Goal: Task Accomplishment & Management: Use online tool/utility

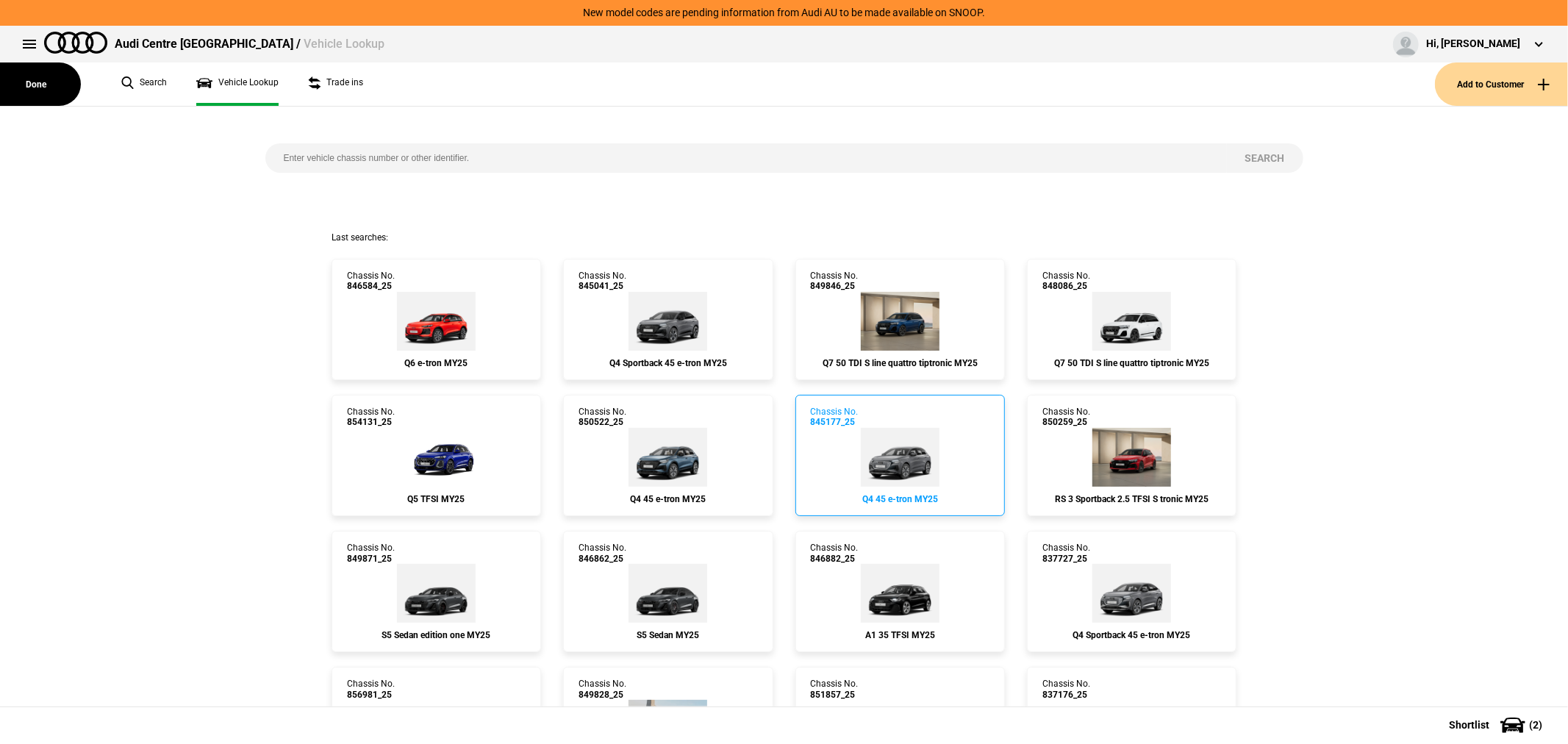
click at [926, 463] on img at bounding box center [901, 457] width 79 height 59
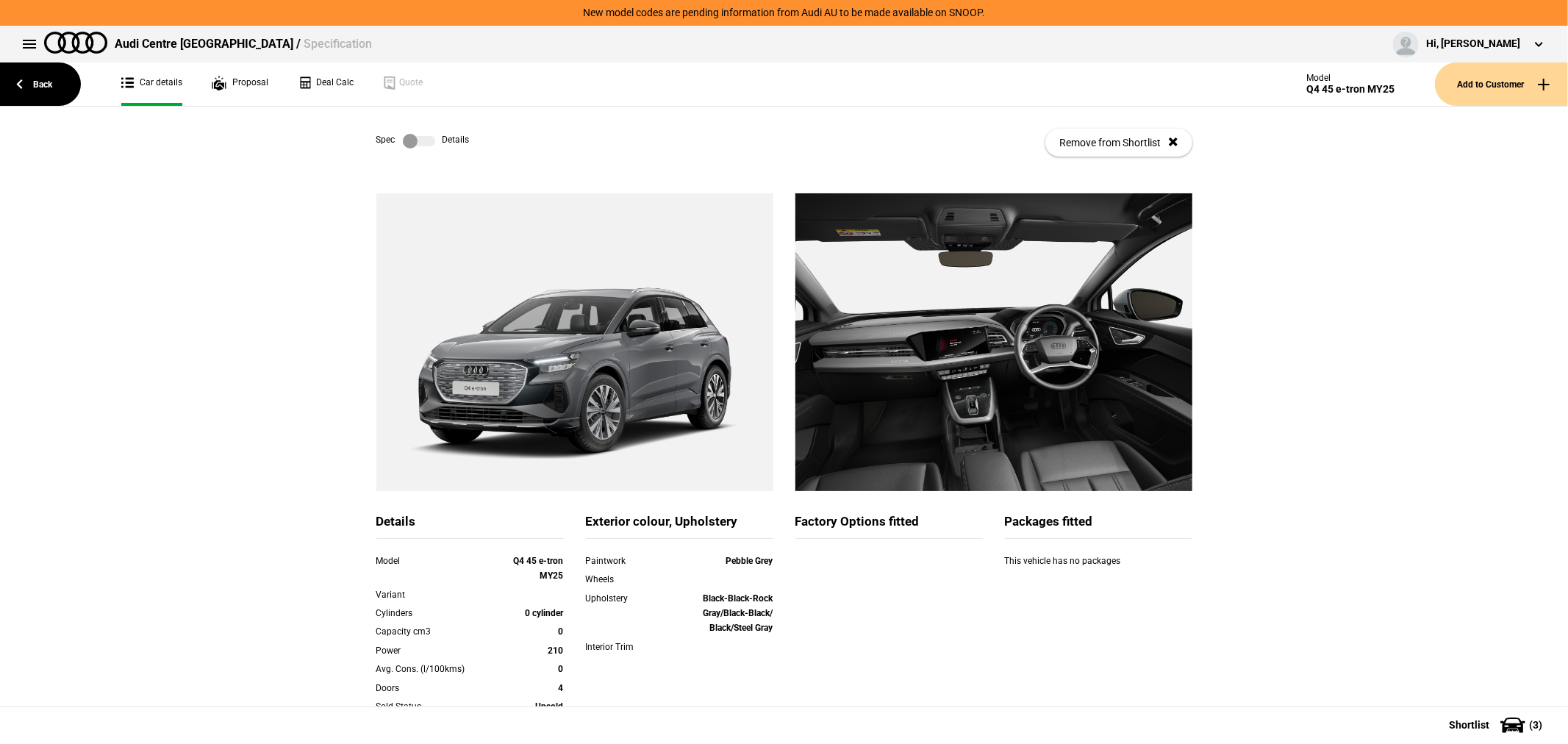
drag, startPoint x: 412, startPoint y: 144, endPoint x: 419, endPoint y: 149, distance: 8.6
click at [412, 144] on label at bounding box center [419, 141] width 32 height 14
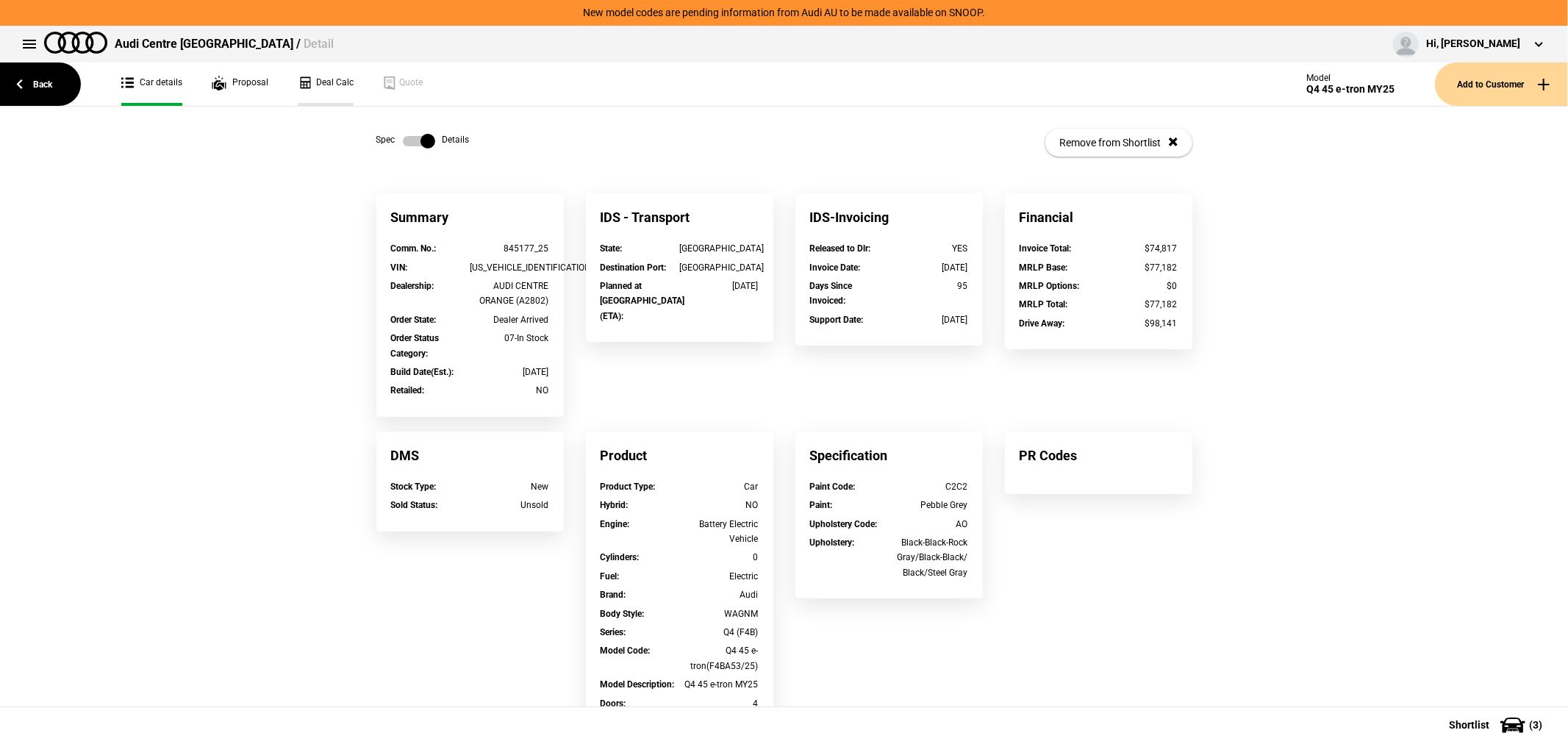
click at [338, 78] on link "Deal Calc" at bounding box center [326, 84] width 56 height 43
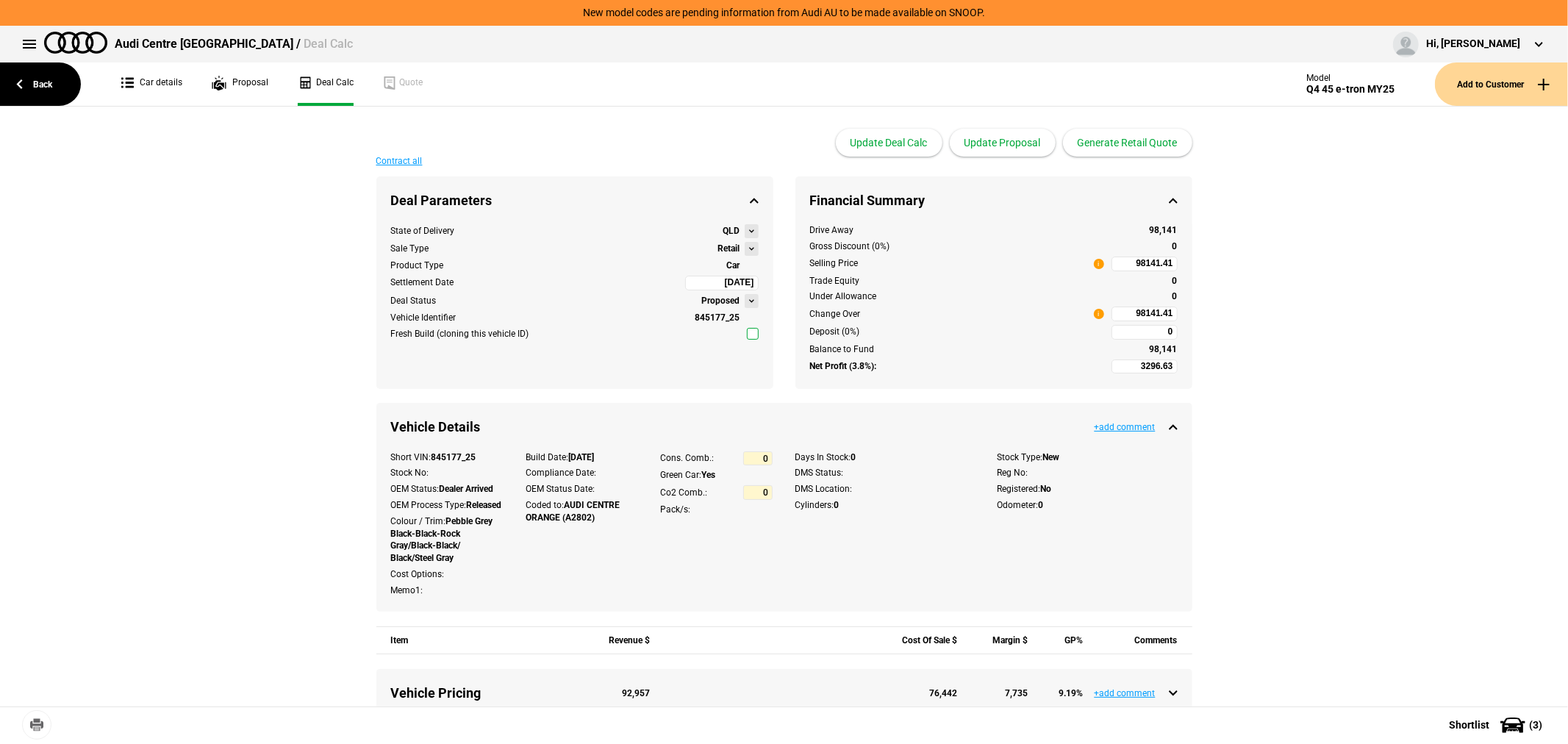
click at [746, 298] on button at bounding box center [752, 301] width 14 height 14
drag, startPoint x: 654, startPoint y: 256, endPoint x: 722, endPoint y: 235, distance: 71.2
click at [658, 253] on div "State of Delivery QLD Sale Type Retail Product Type Car Settlement Date [DATE] …" at bounding box center [574, 306] width 397 height 164
click at [745, 244] on button at bounding box center [752, 249] width 14 height 14
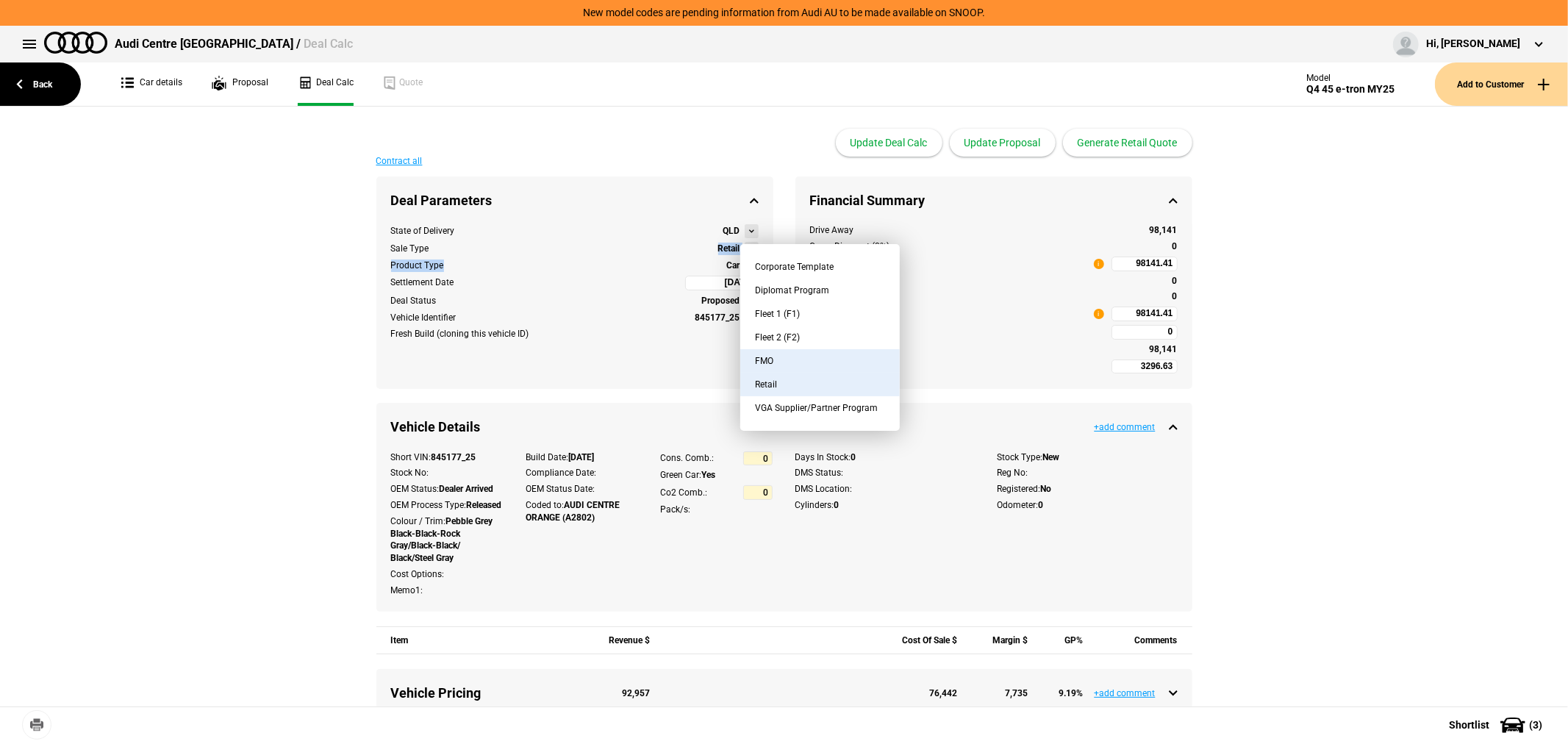
click at [780, 358] on button "FMO" at bounding box center [820, 360] width 160 height 23
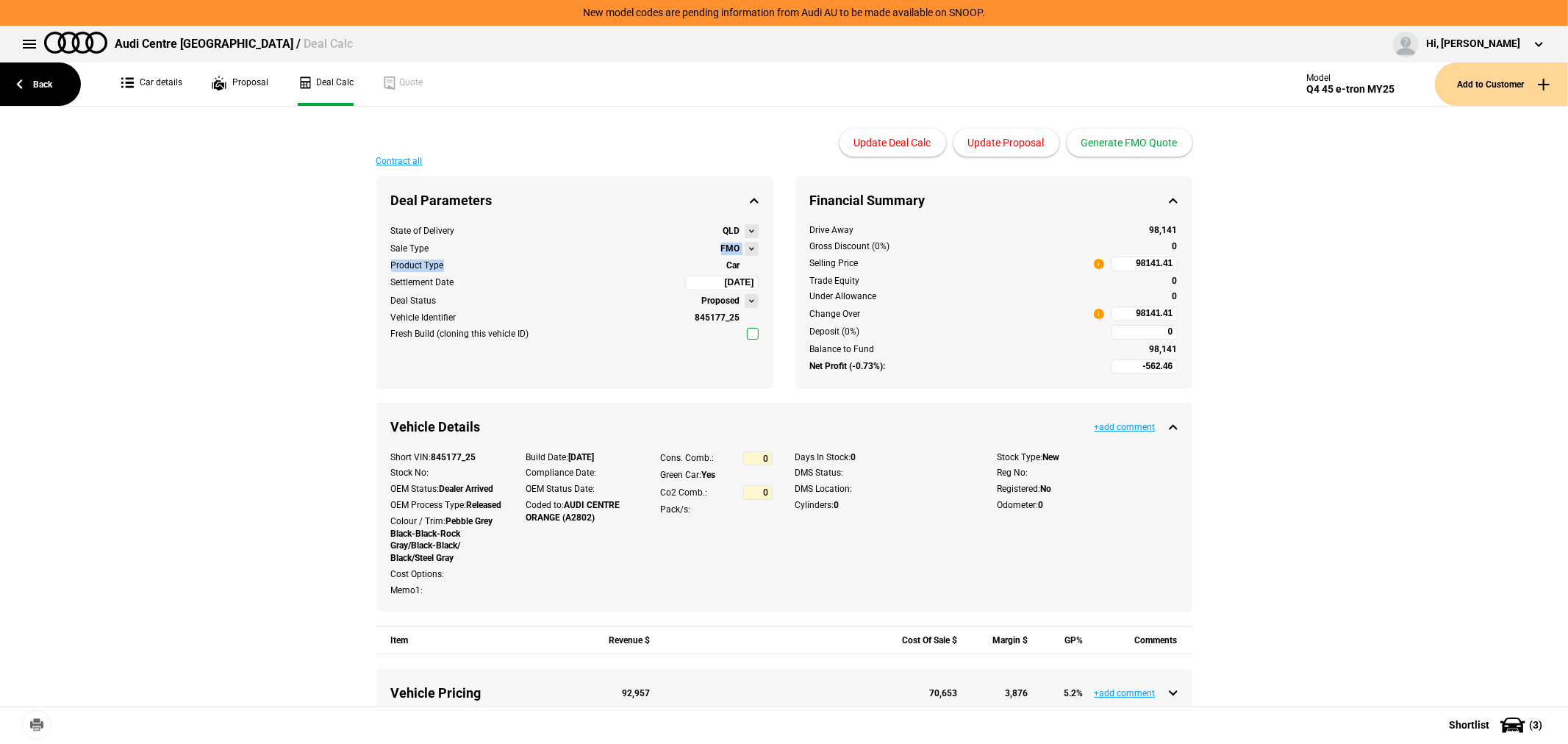
type input "-2562.46"
type input "79412.66"
type input "-5062.46"
click at [995, 148] on button "Update Proposal" at bounding box center [1007, 142] width 106 height 28
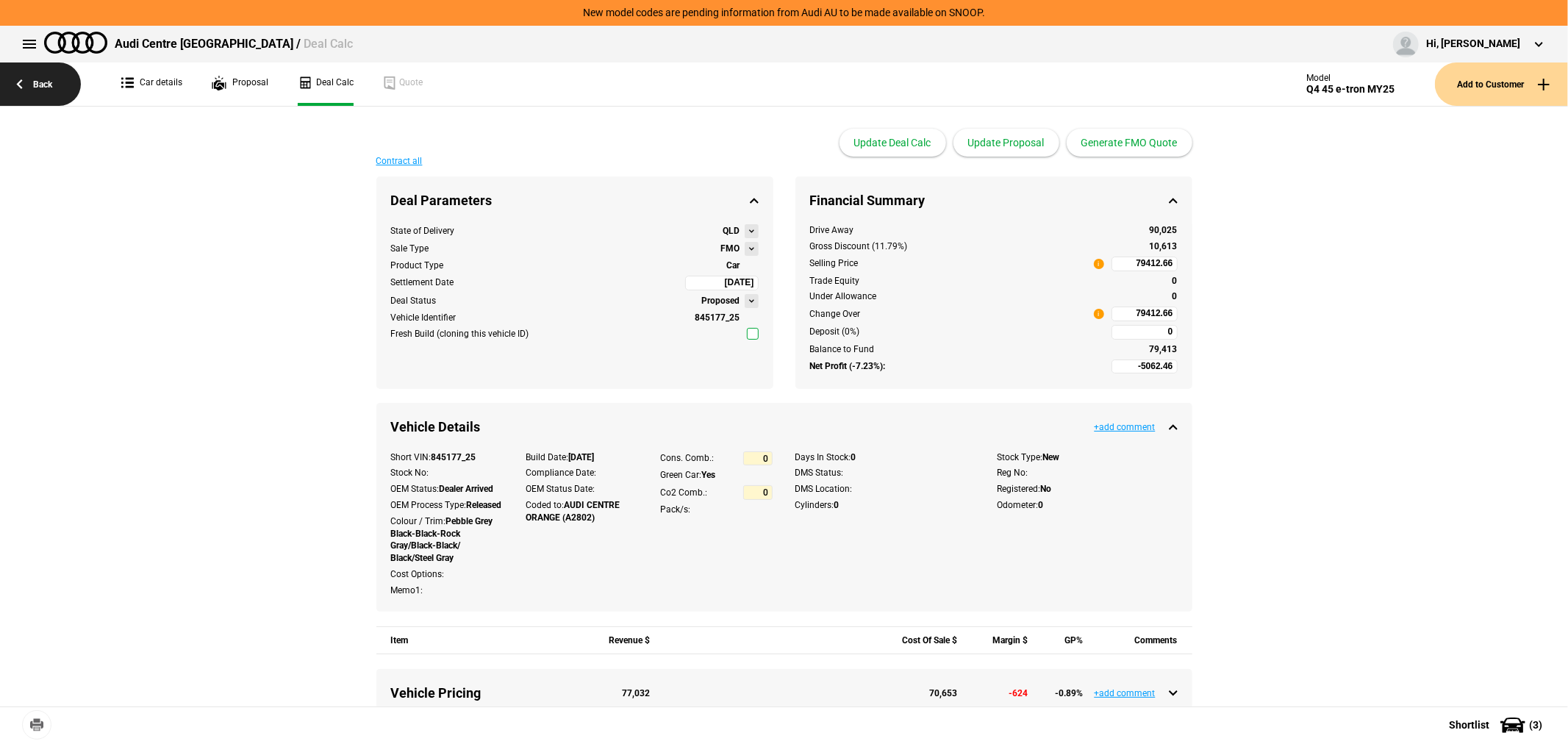
click at [42, 77] on link "Back" at bounding box center [40, 84] width 81 height 43
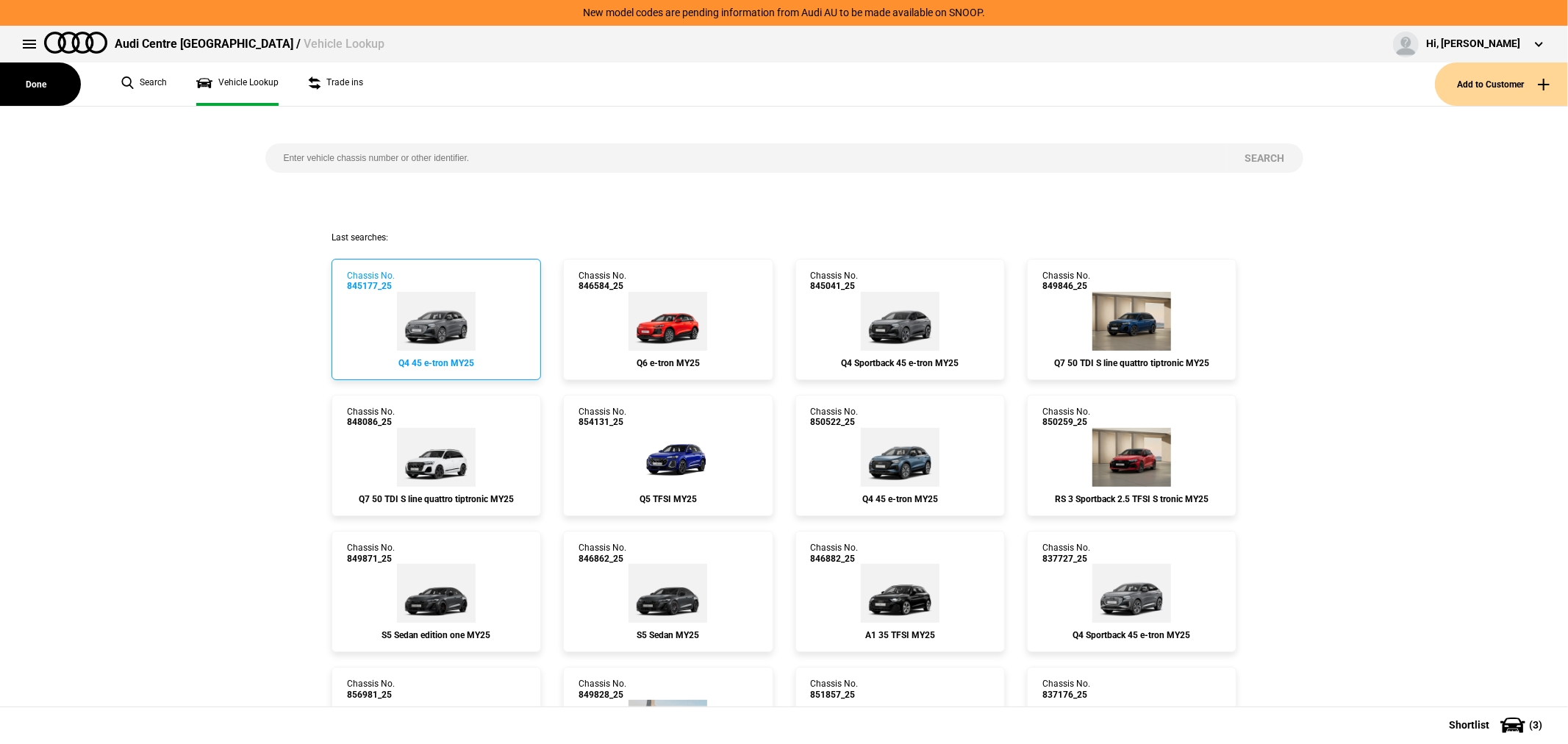
click at [437, 324] on img at bounding box center [436, 321] width 79 height 59
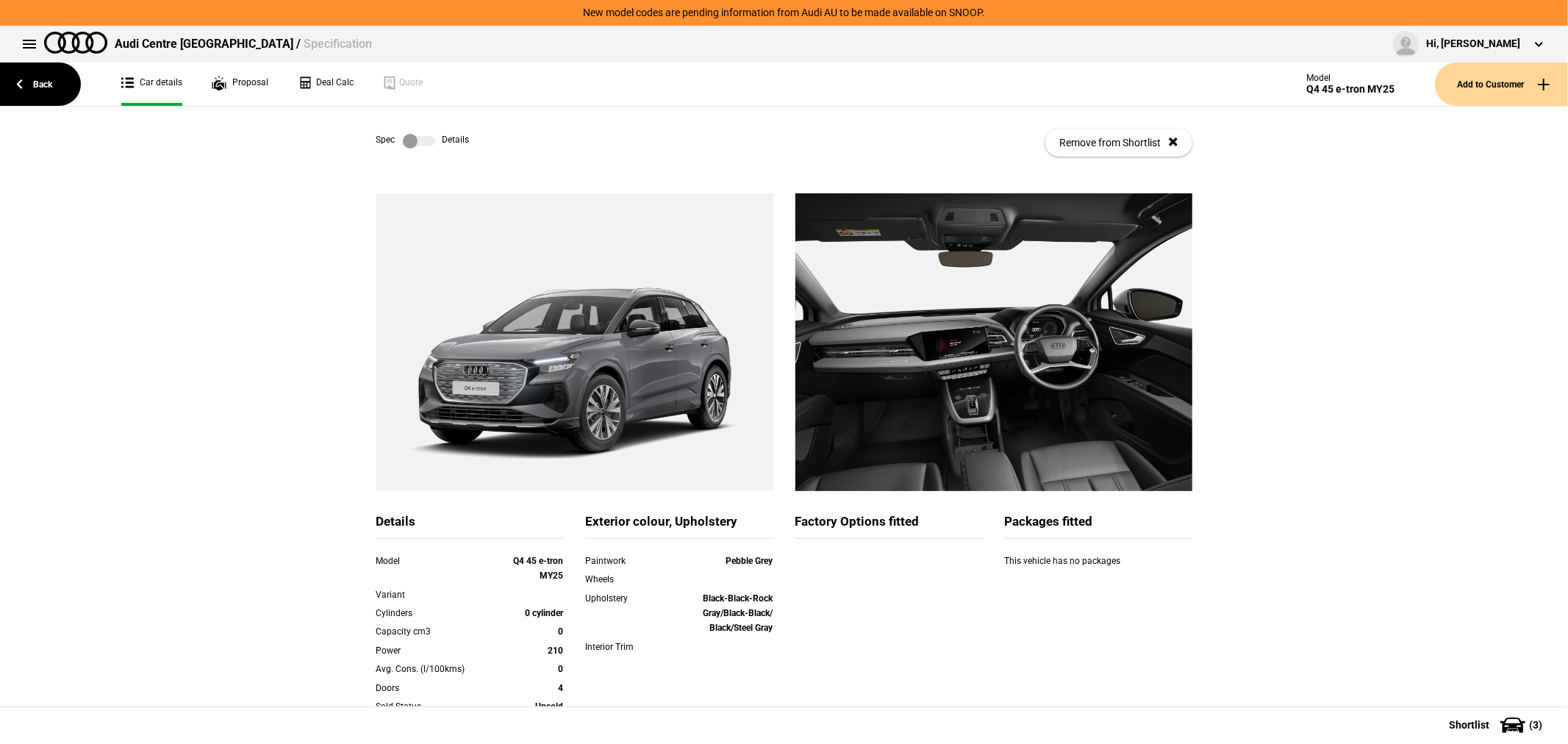
click at [411, 138] on label at bounding box center [419, 141] width 32 height 14
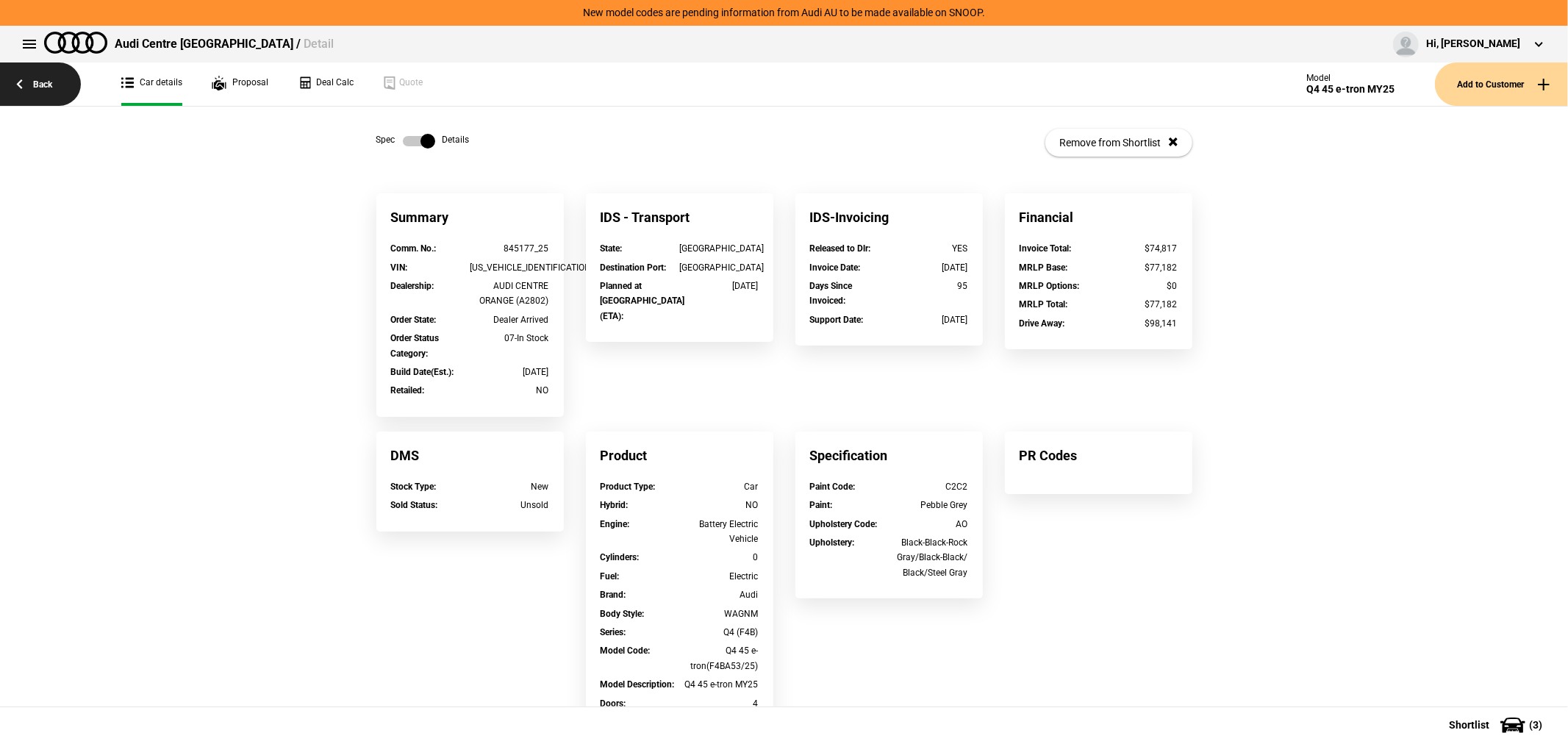
click at [41, 81] on link "Back" at bounding box center [40, 84] width 81 height 43
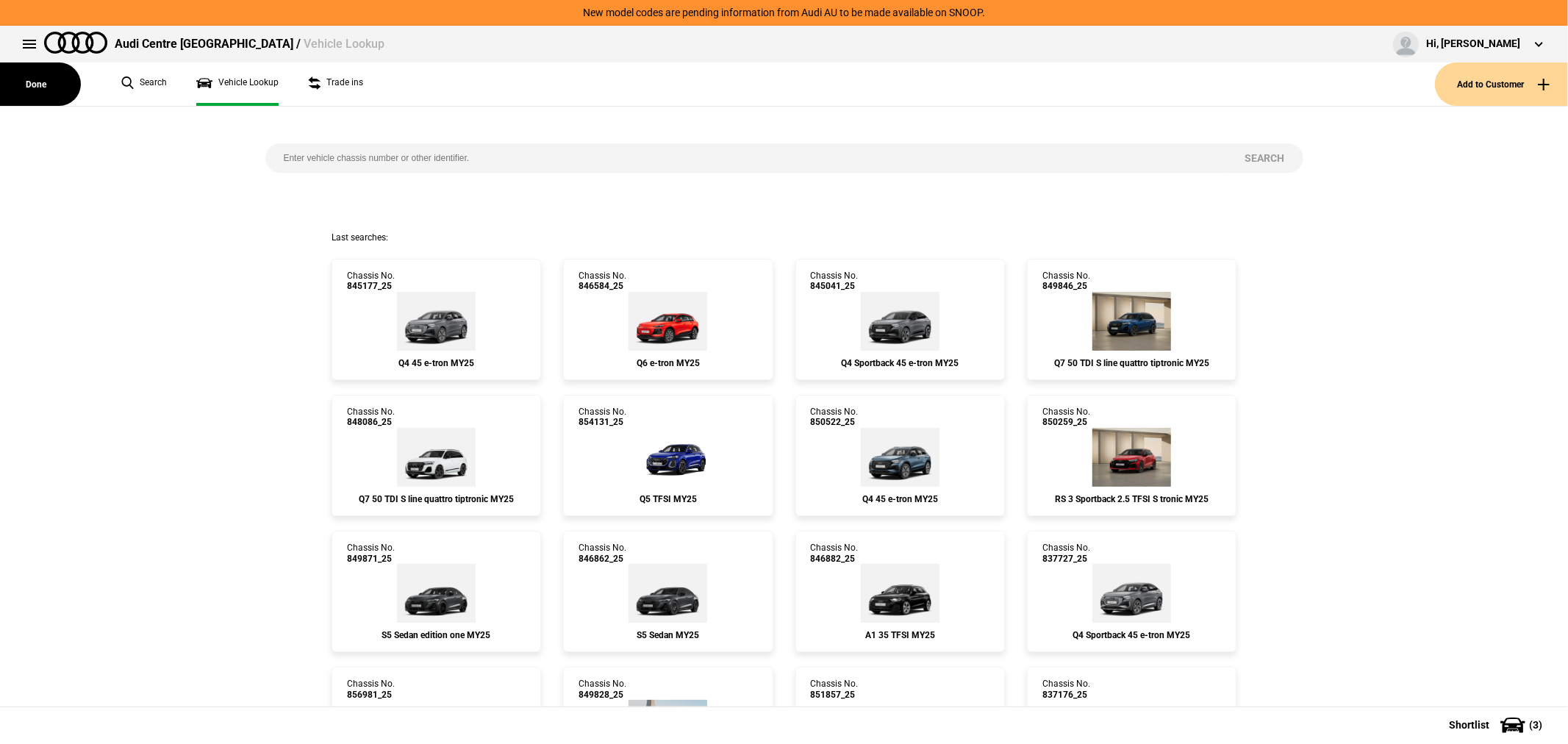
click at [416, 159] on input "search" at bounding box center [746, 158] width 962 height 30
type input "845020"
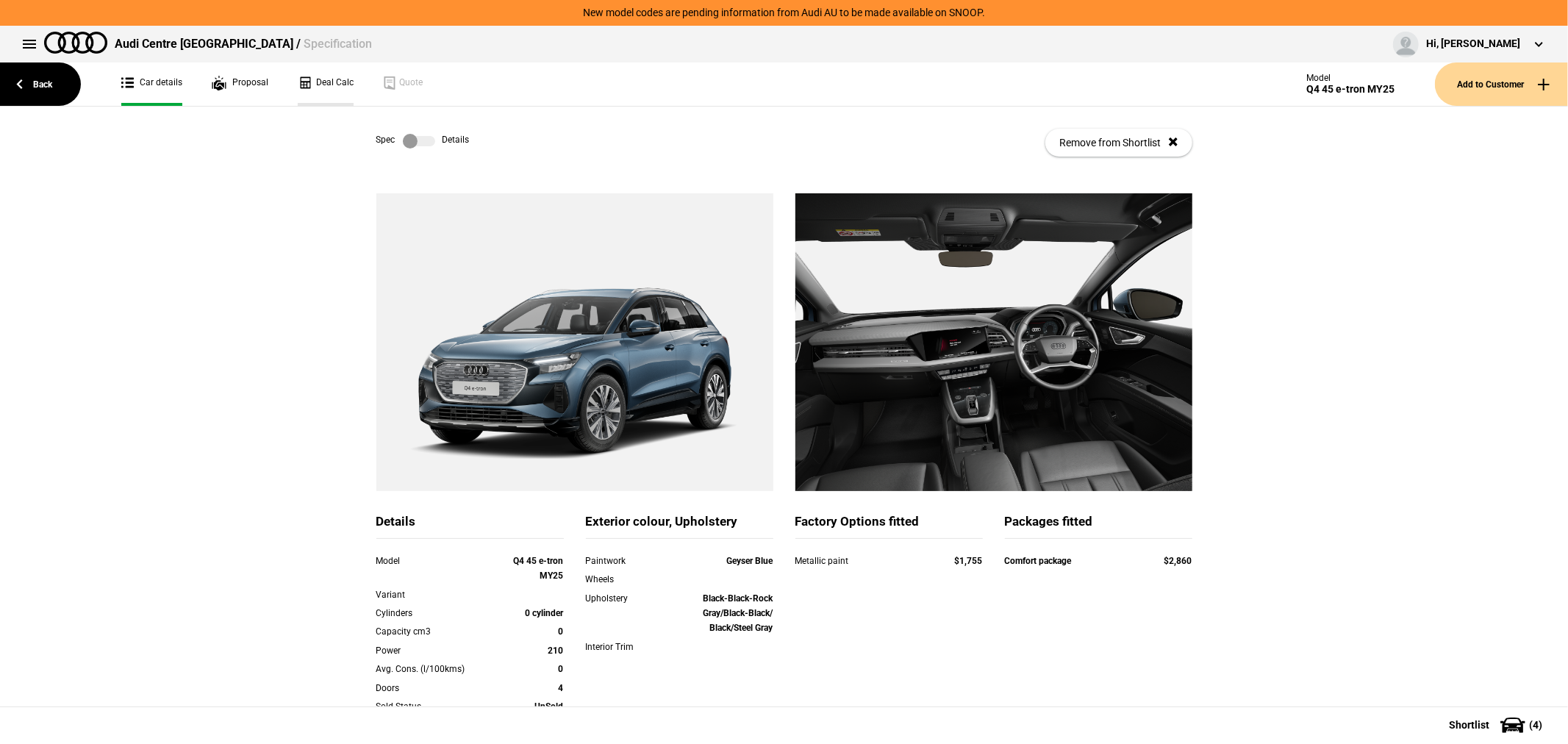
click at [319, 75] on link "Deal Calc" at bounding box center [326, 84] width 56 height 43
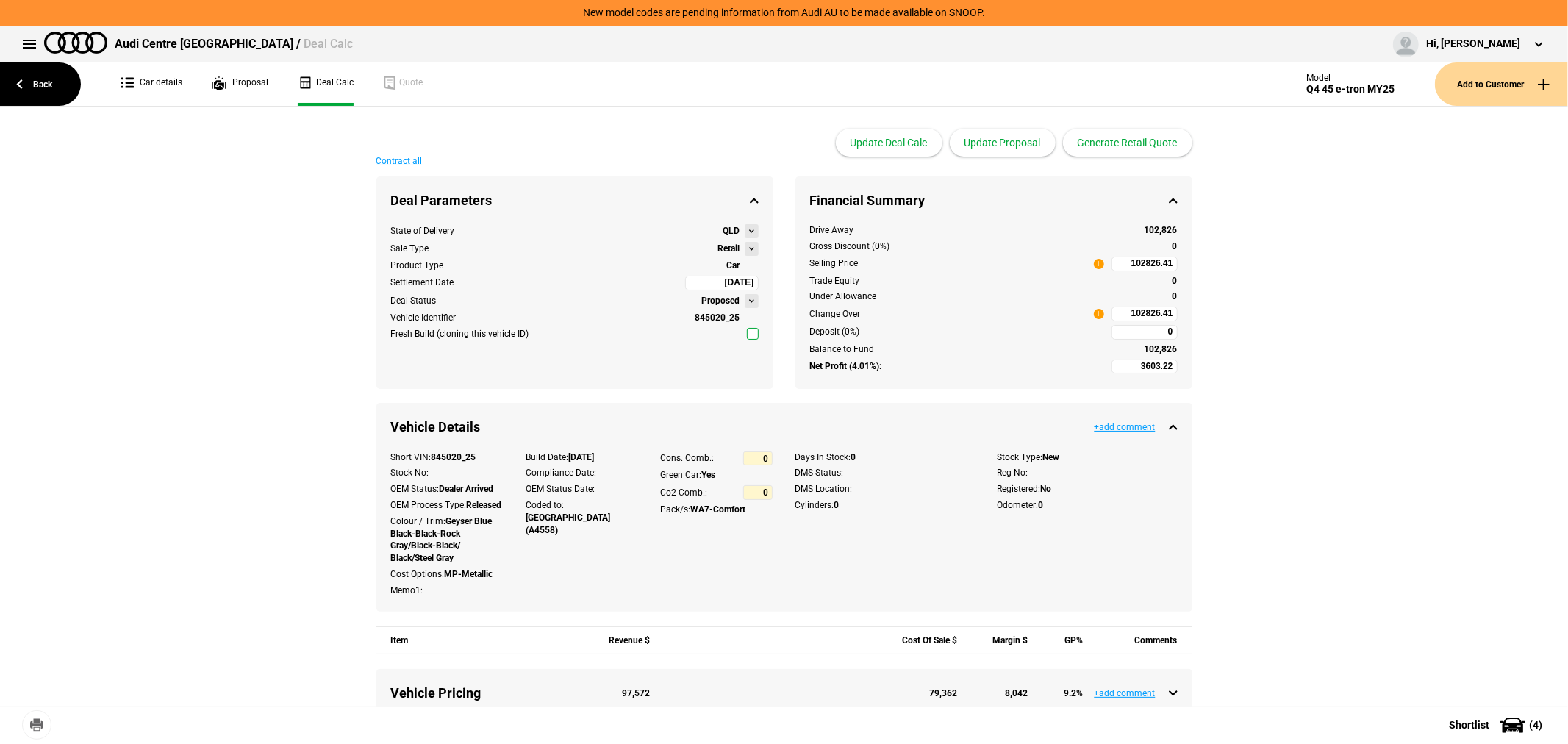
click at [746, 250] on button at bounding box center [752, 249] width 14 height 14
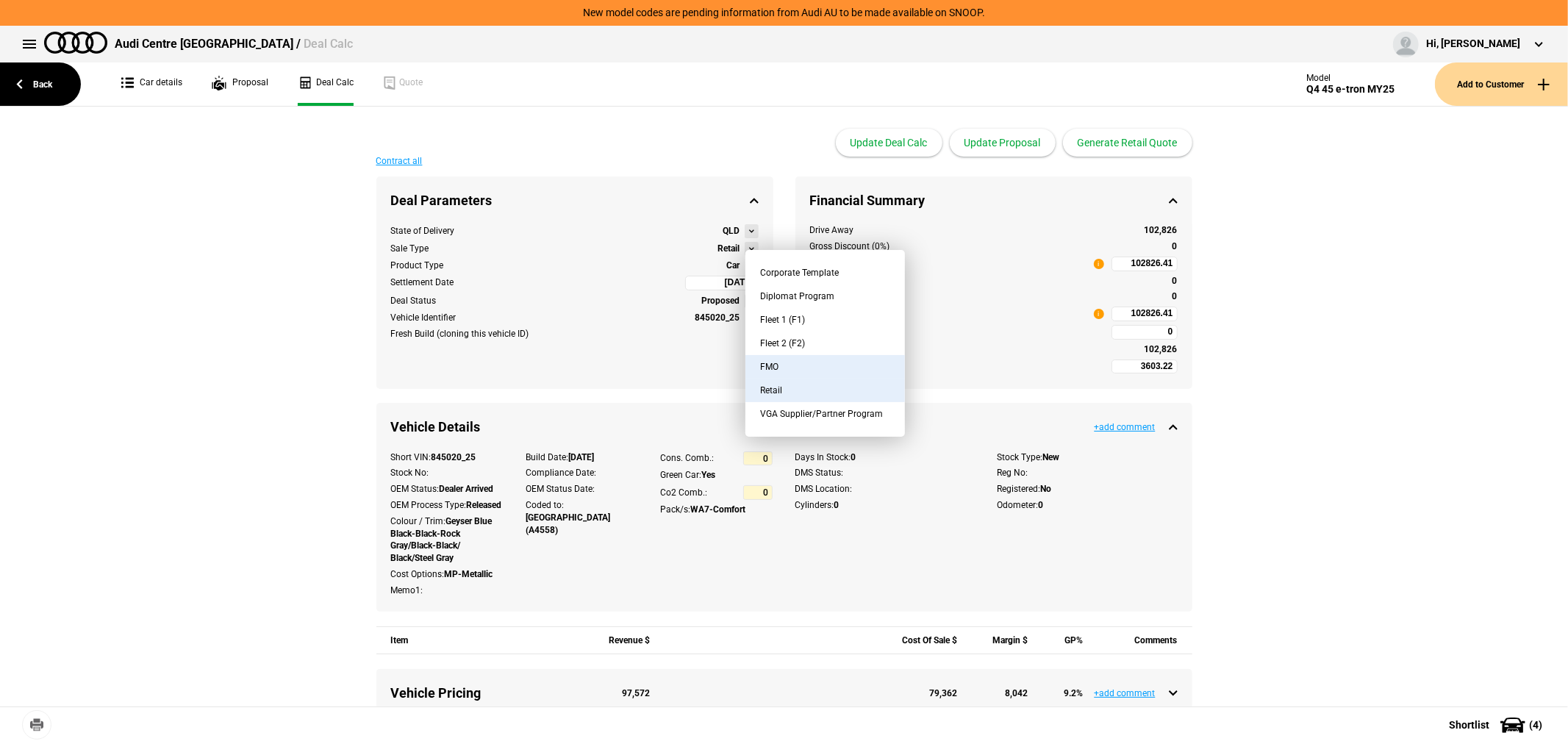
click at [795, 364] on button "FMO" at bounding box center [825, 366] width 160 height 23
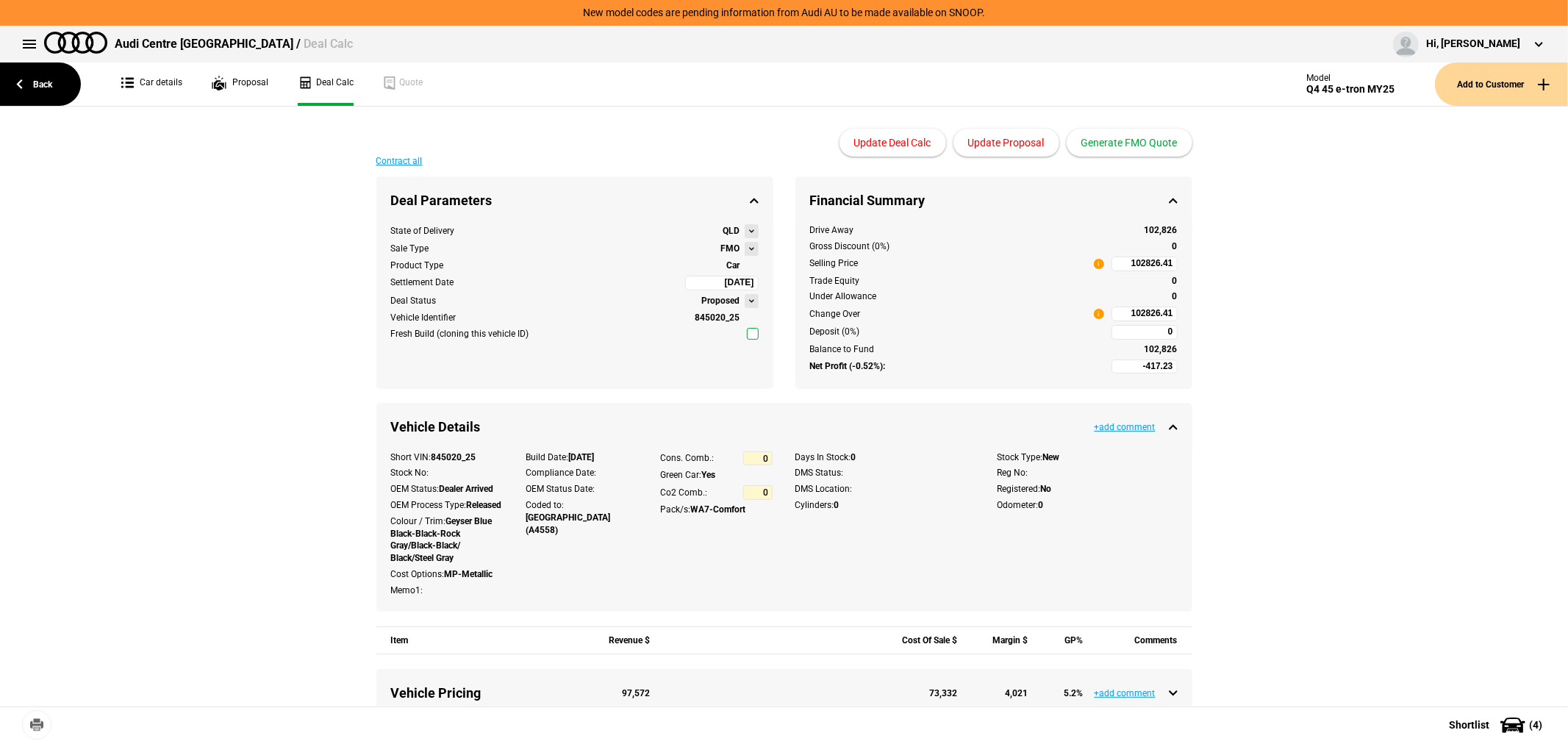
type input "-2417.23"
type input "82588.91"
type input "-4917.23"
click at [1011, 140] on button "Update Proposal" at bounding box center [1007, 142] width 106 height 28
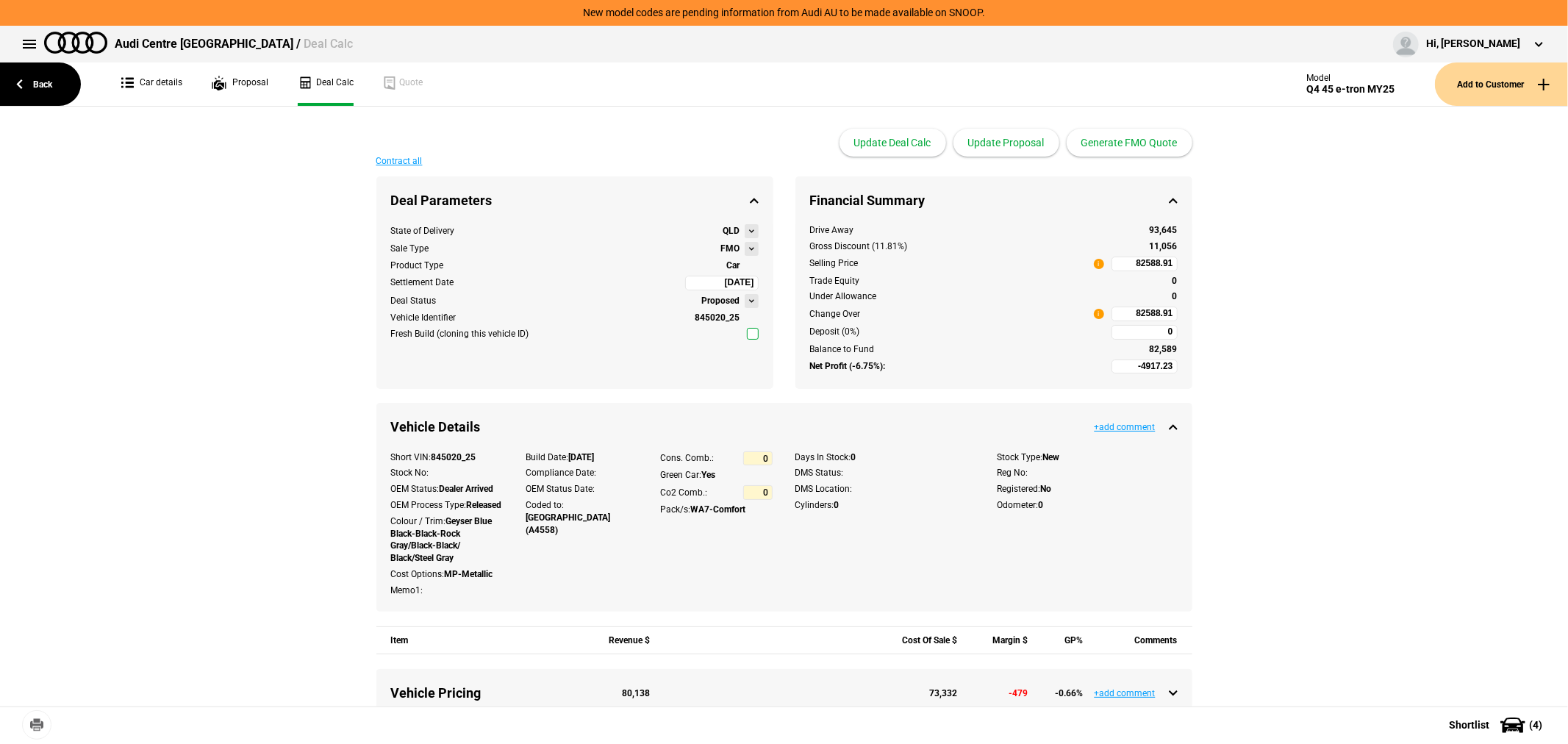
click at [1126, 312] on input "82588.91" at bounding box center [1145, 313] width 67 height 14
type input "82588.91"
type input "911.03"
type input "89000"
click at [1126, 312] on input "89000" at bounding box center [1145, 313] width 67 height 14
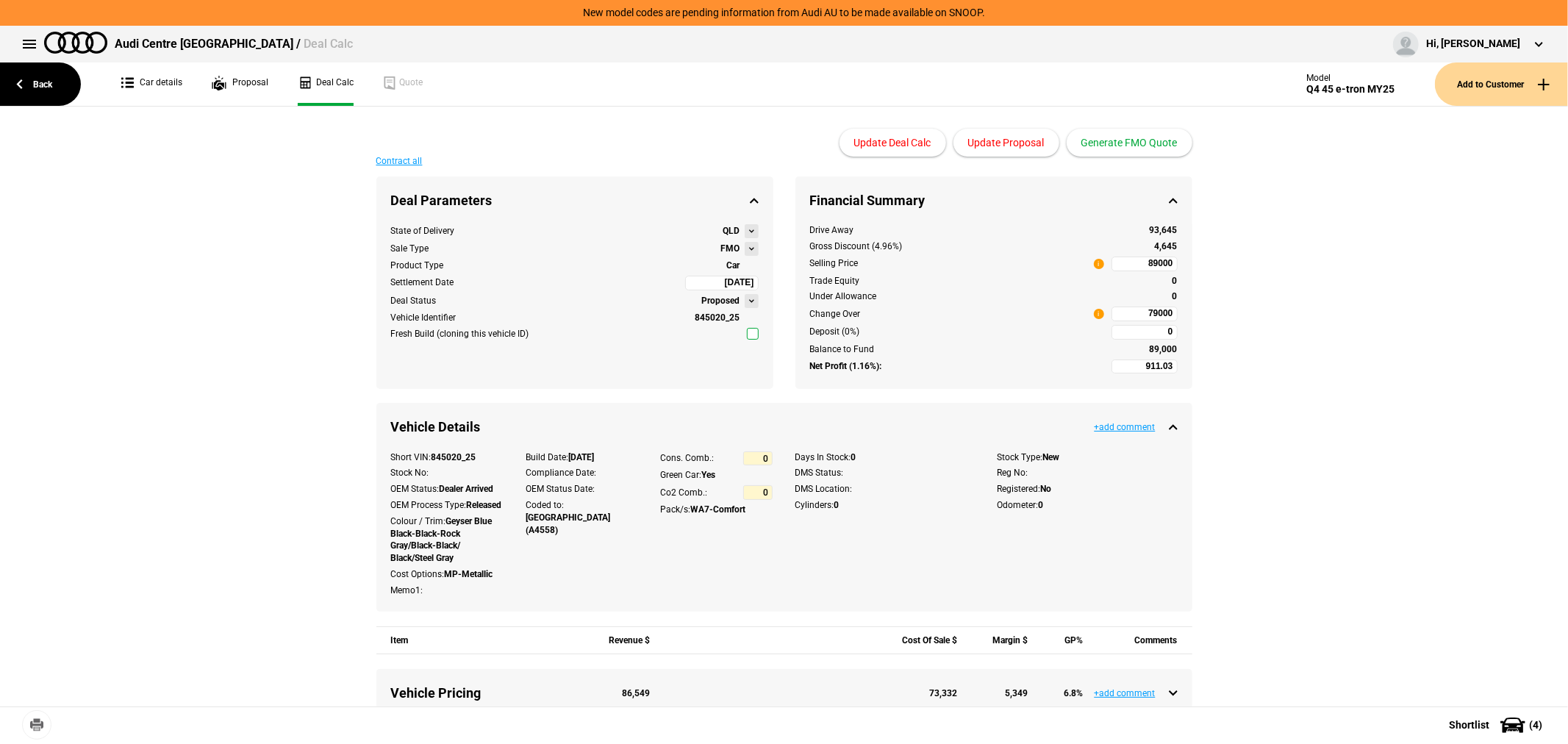
type input "89000"
type input "-8179.88"
type input "79000"
click at [1019, 140] on button "Update Proposal" at bounding box center [1007, 142] width 106 height 28
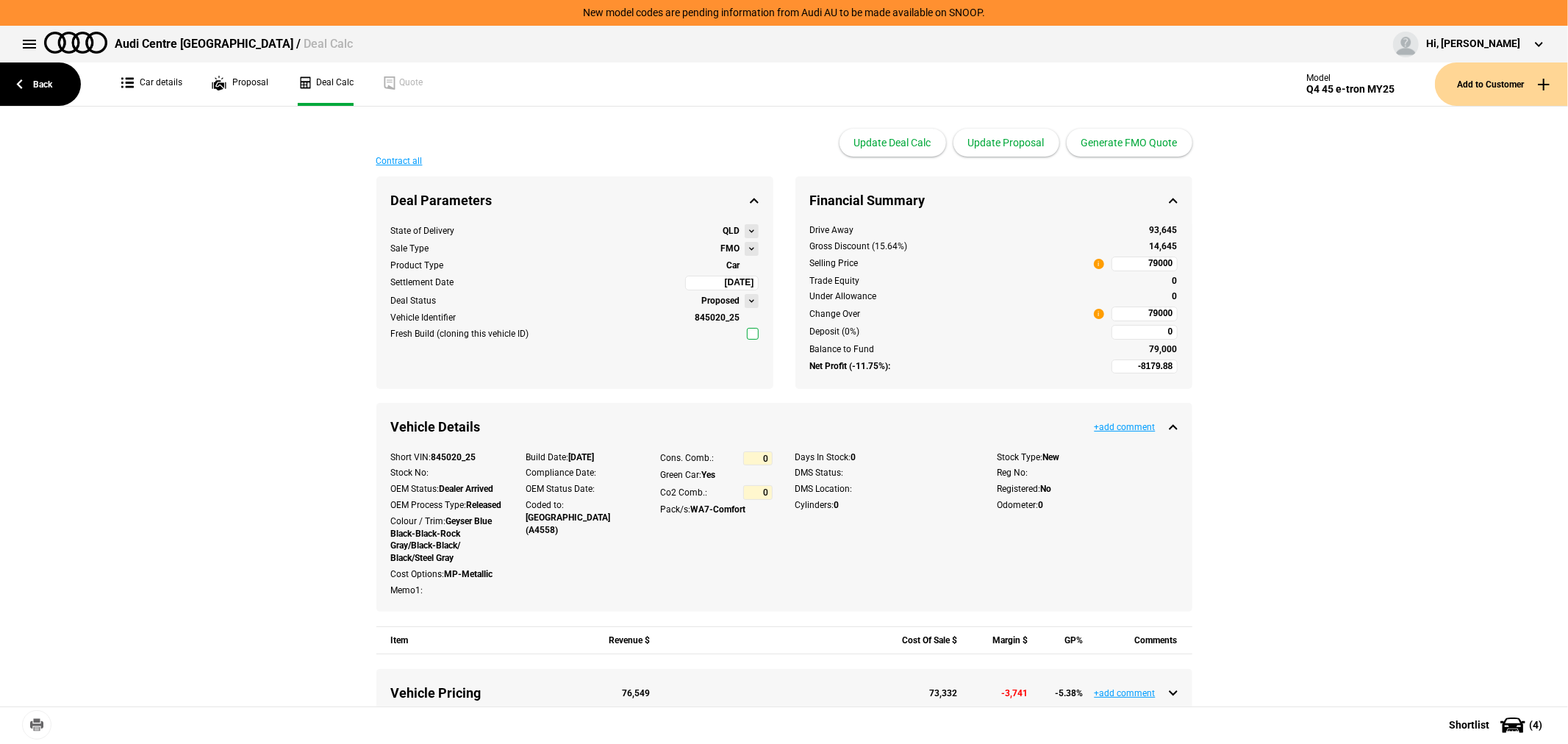
click at [745, 245] on button at bounding box center [752, 249] width 14 height 14
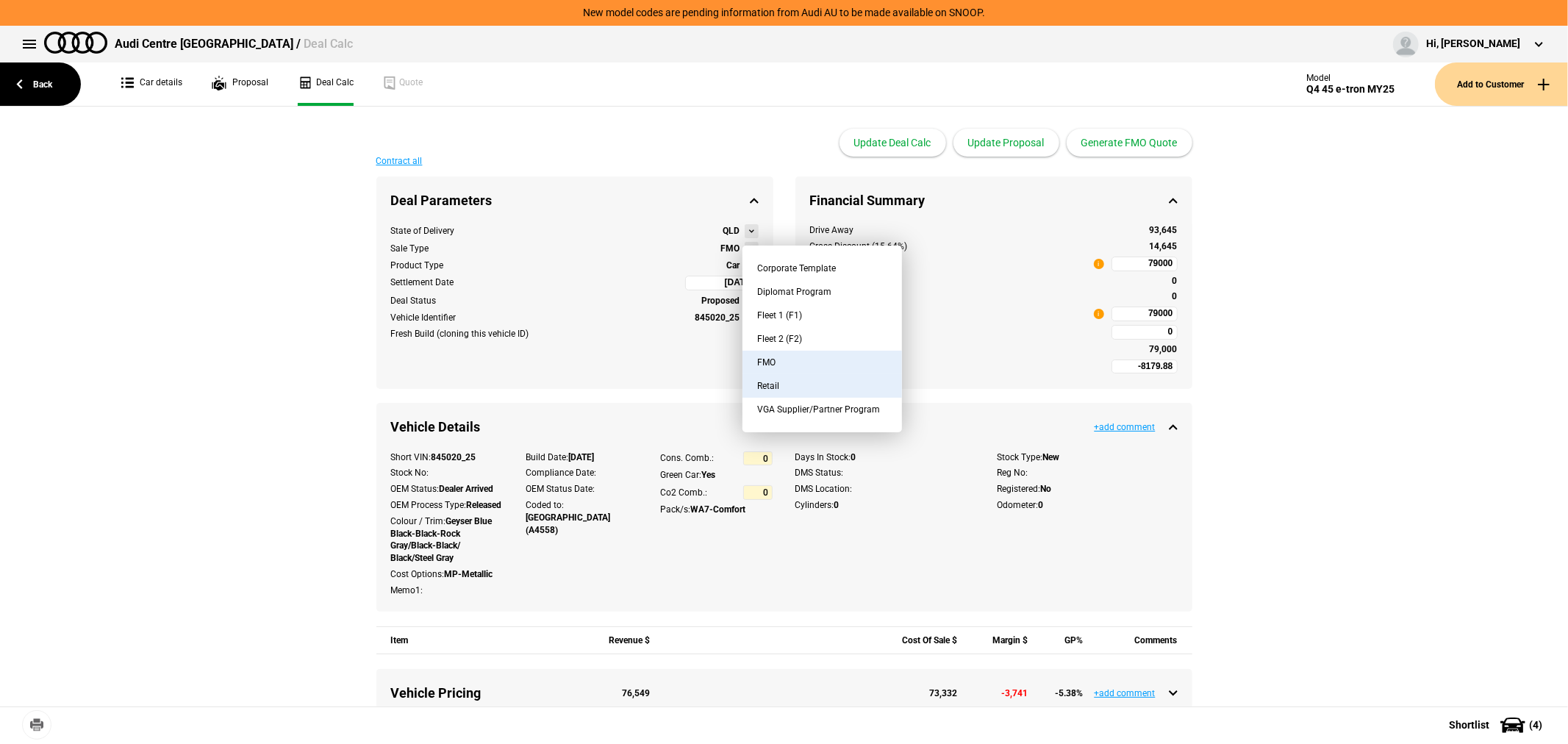
click at [796, 390] on button "Retail" at bounding box center [822, 386] width 160 height 23
type input "-2159.42"
type input "98160.83"
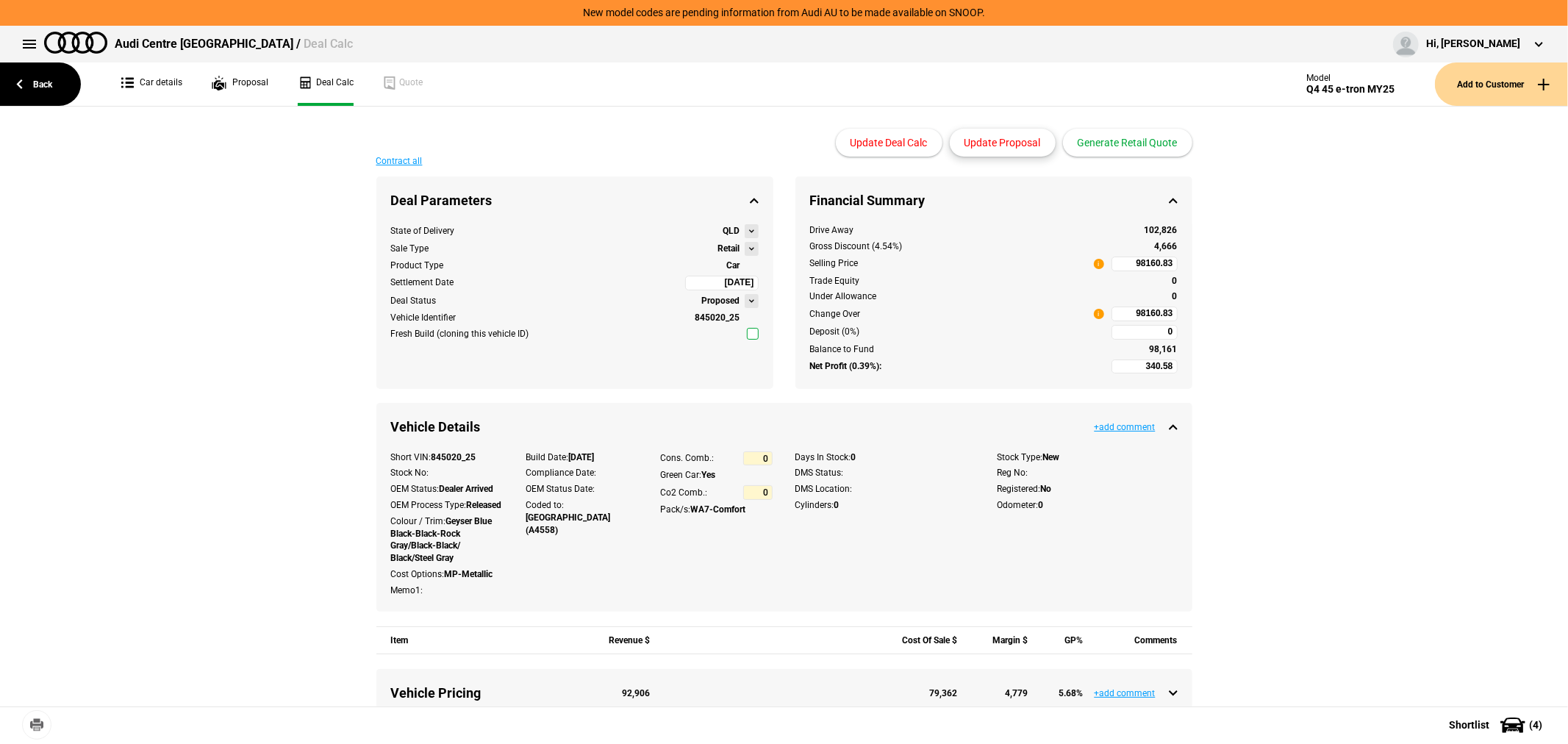
click at [998, 145] on button "Update Proposal" at bounding box center [1003, 142] width 106 height 28
click at [745, 249] on button at bounding box center [752, 249] width 14 height 14
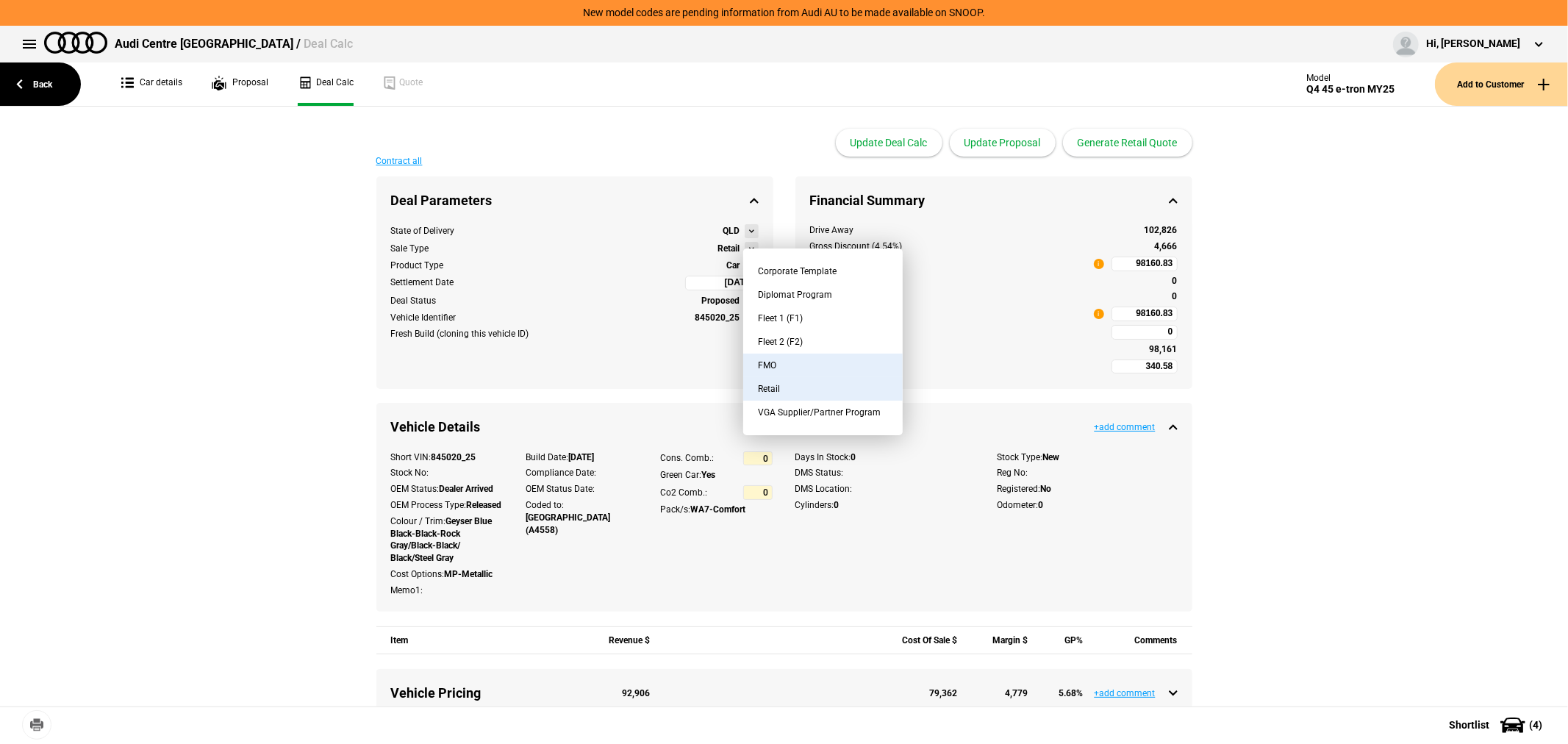
click at [778, 358] on button "FMO" at bounding box center [823, 365] width 160 height 23
type input "-5679.88"
type input "79000"
type input "-8179.88"
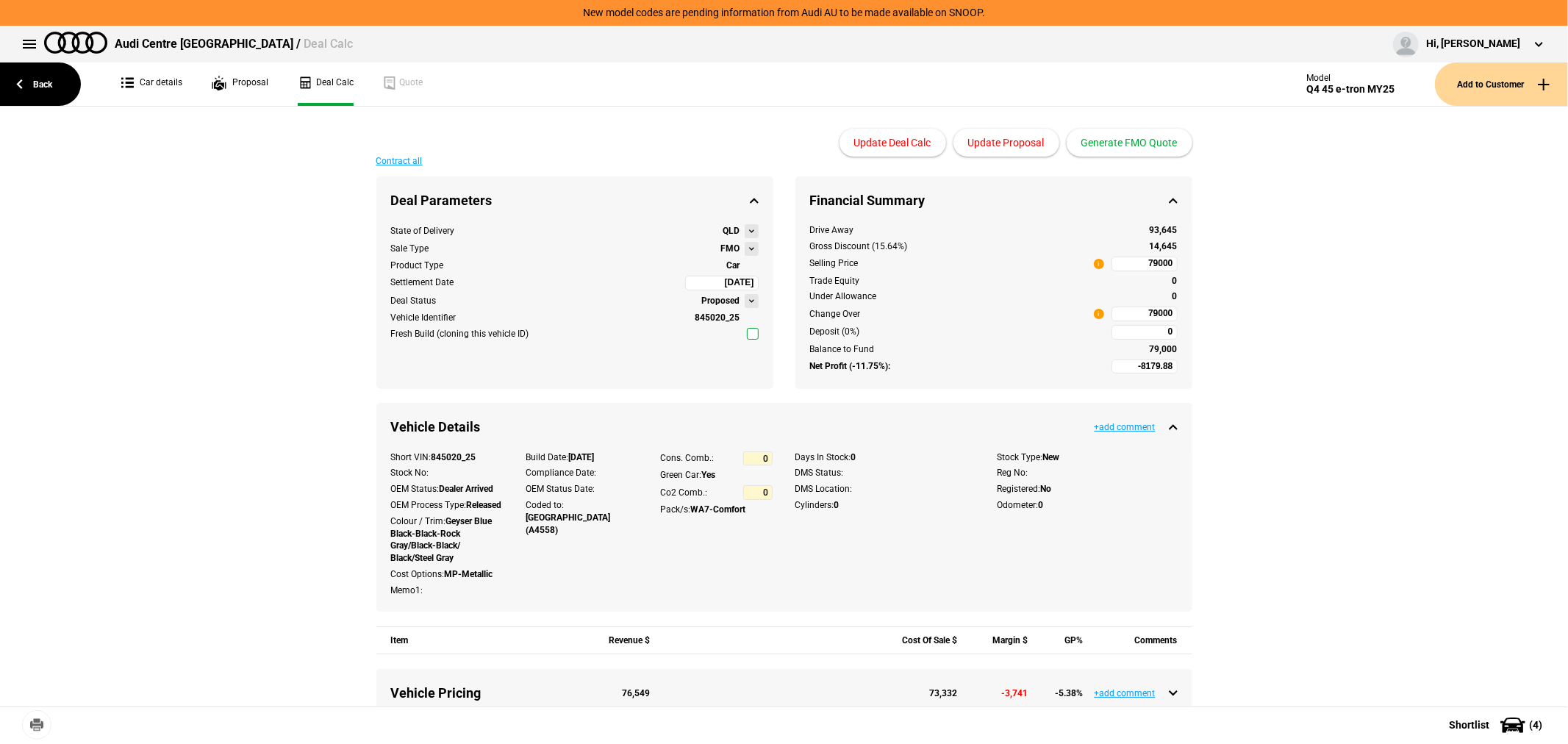
click at [1123, 313] on input "79000" at bounding box center [1145, 313] width 67 height 14
type input "79000"
type input "-5284.42"
click at [1016, 145] on button "Update Proposal" at bounding box center [1007, 142] width 106 height 28
type input "82185"
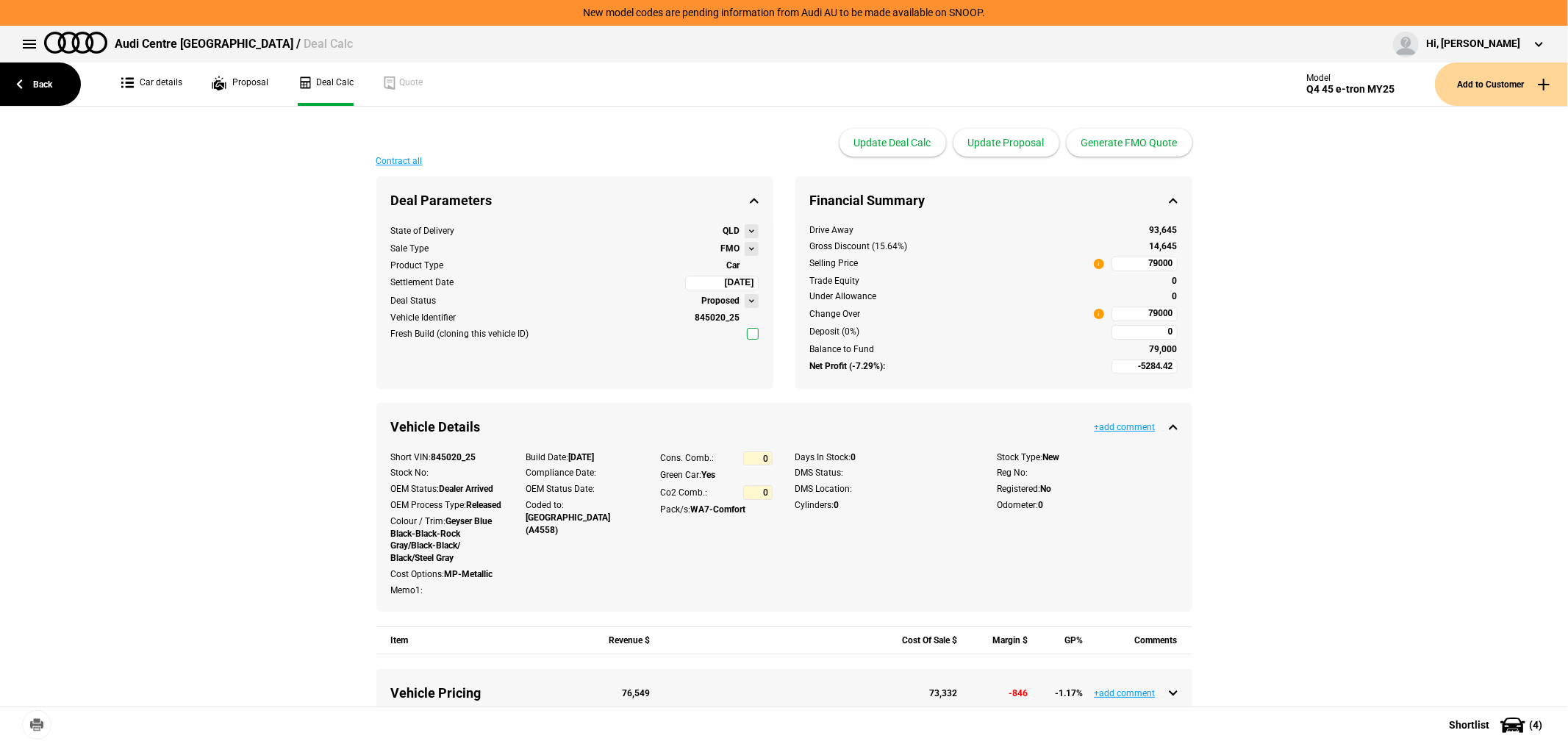
type input "82185"
click at [745, 252] on button at bounding box center [752, 249] width 14 height 14
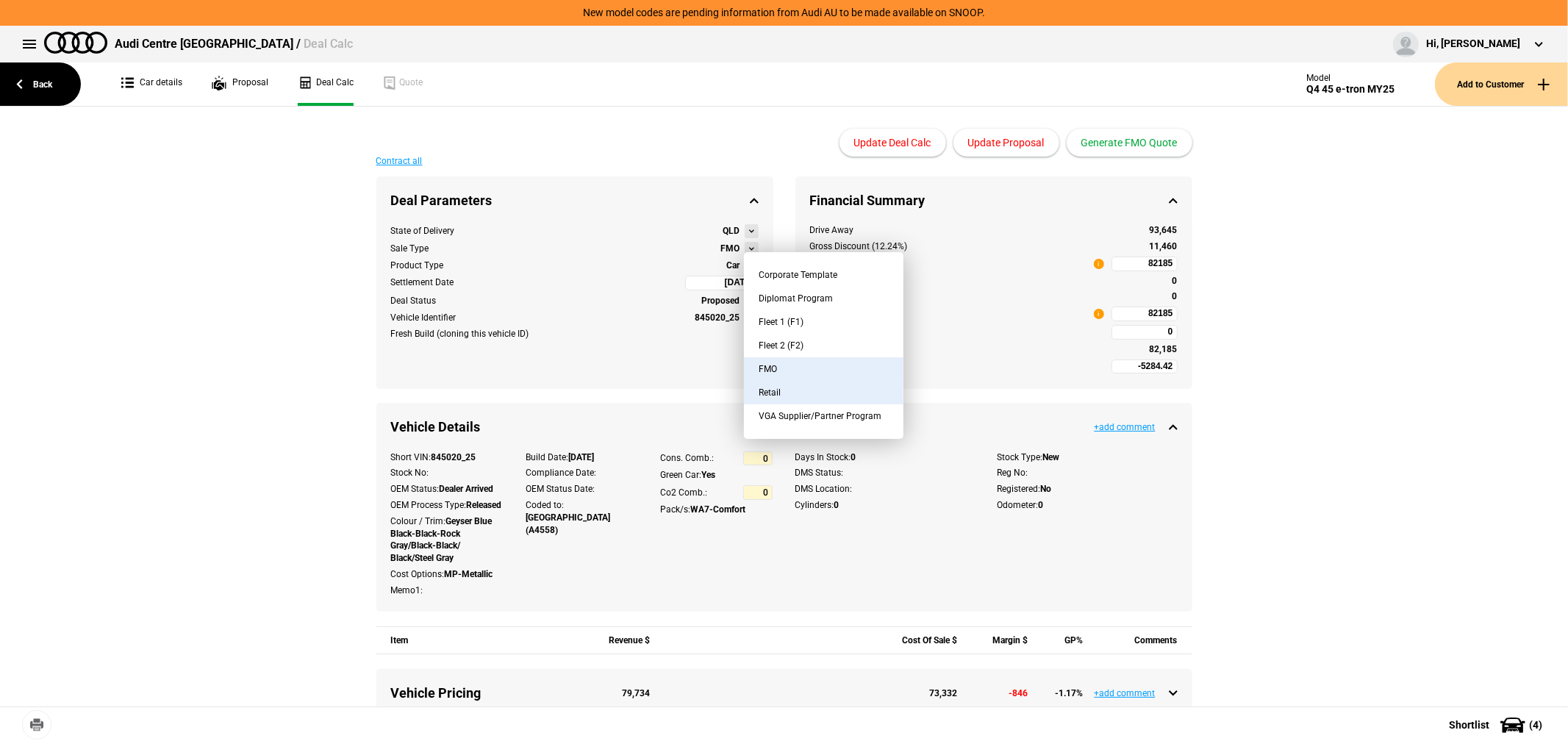
click at [789, 391] on button "Retail" at bounding box center [824, 392] width 160 height 23
type input "736.03"
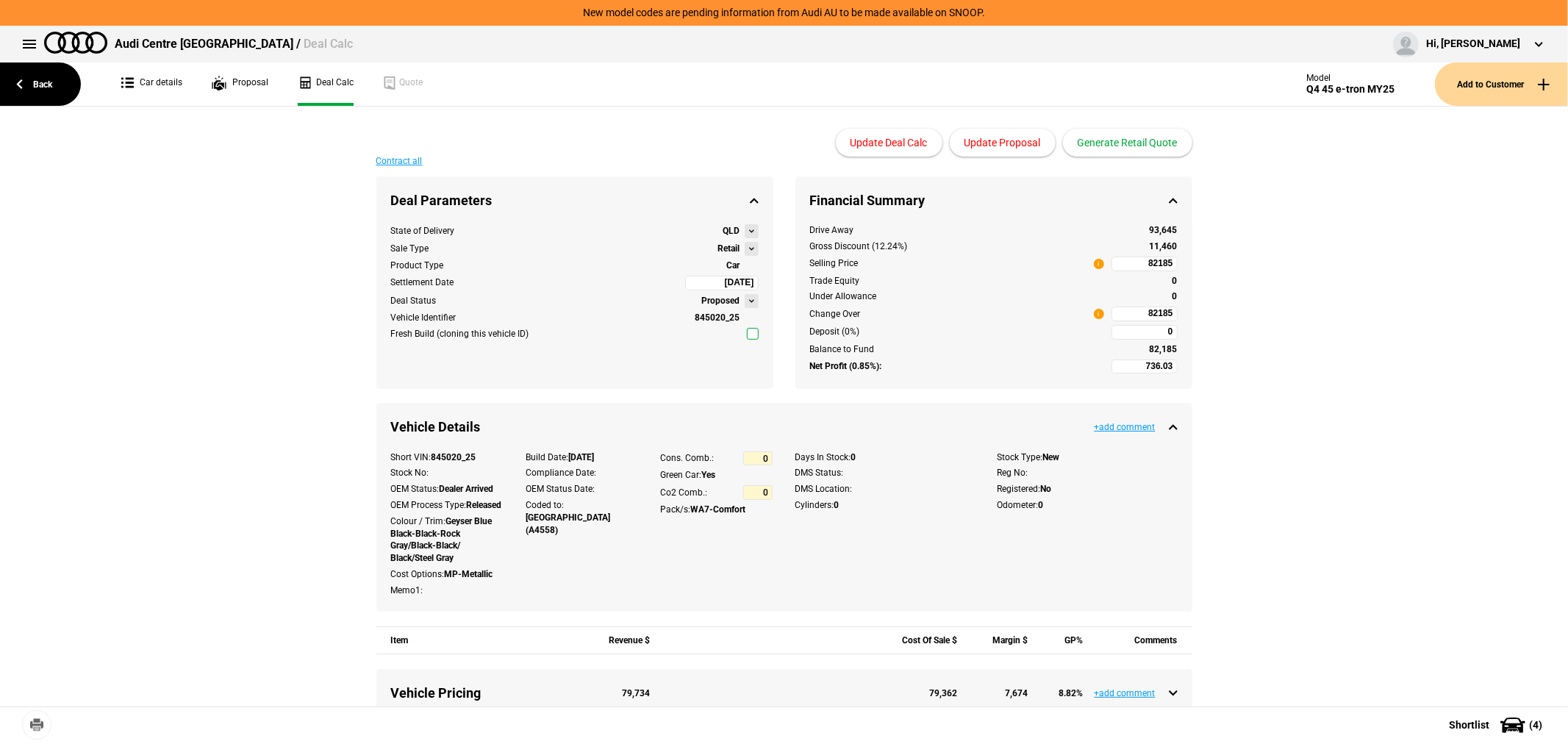
type input "102301.33"
click at [1094, 140] on button "Generate Retail Quote" at bounding box center [1128, 142] width 129 height 28
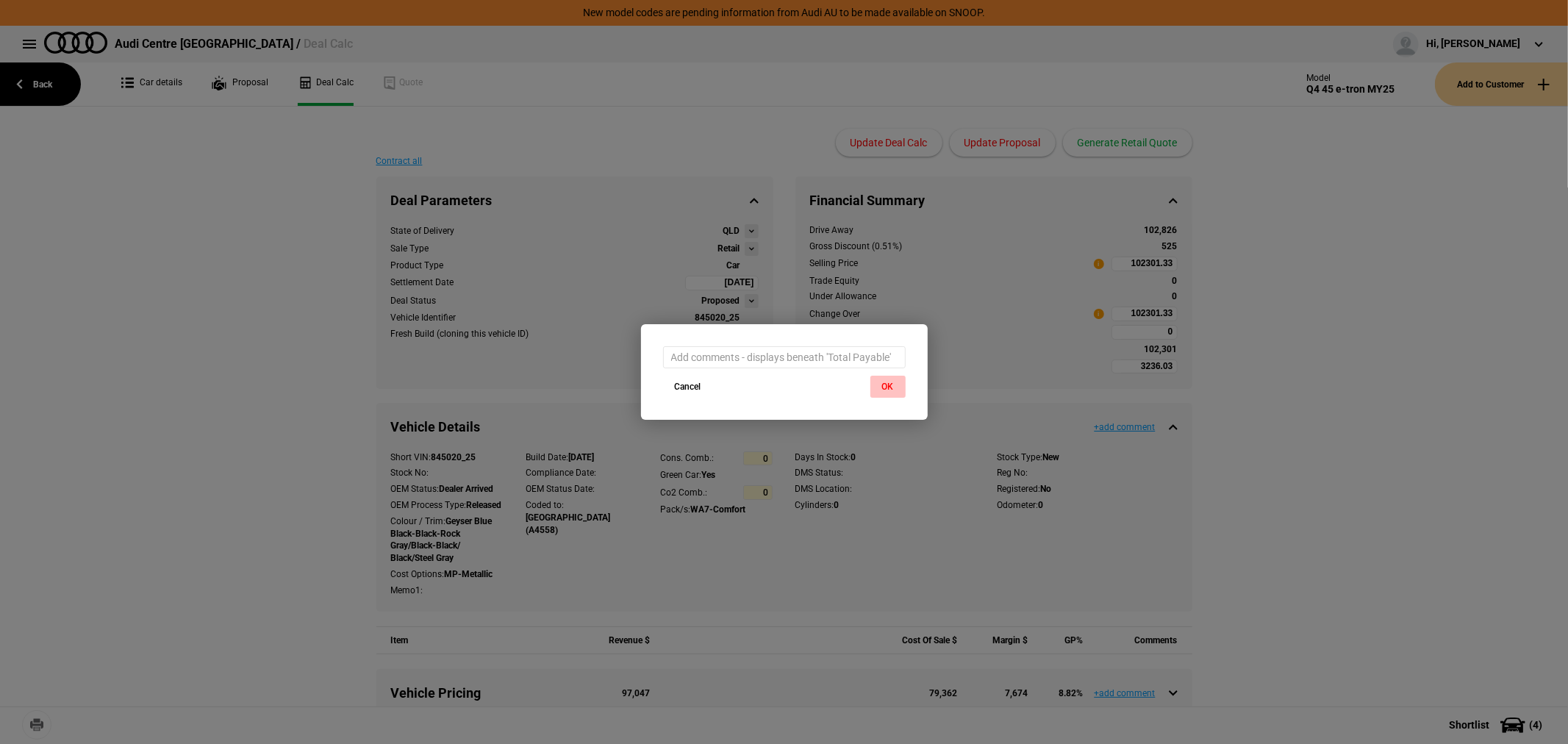
click at [887, 386] on button "OK" at bounding box center [888, 386] width 35 height 22
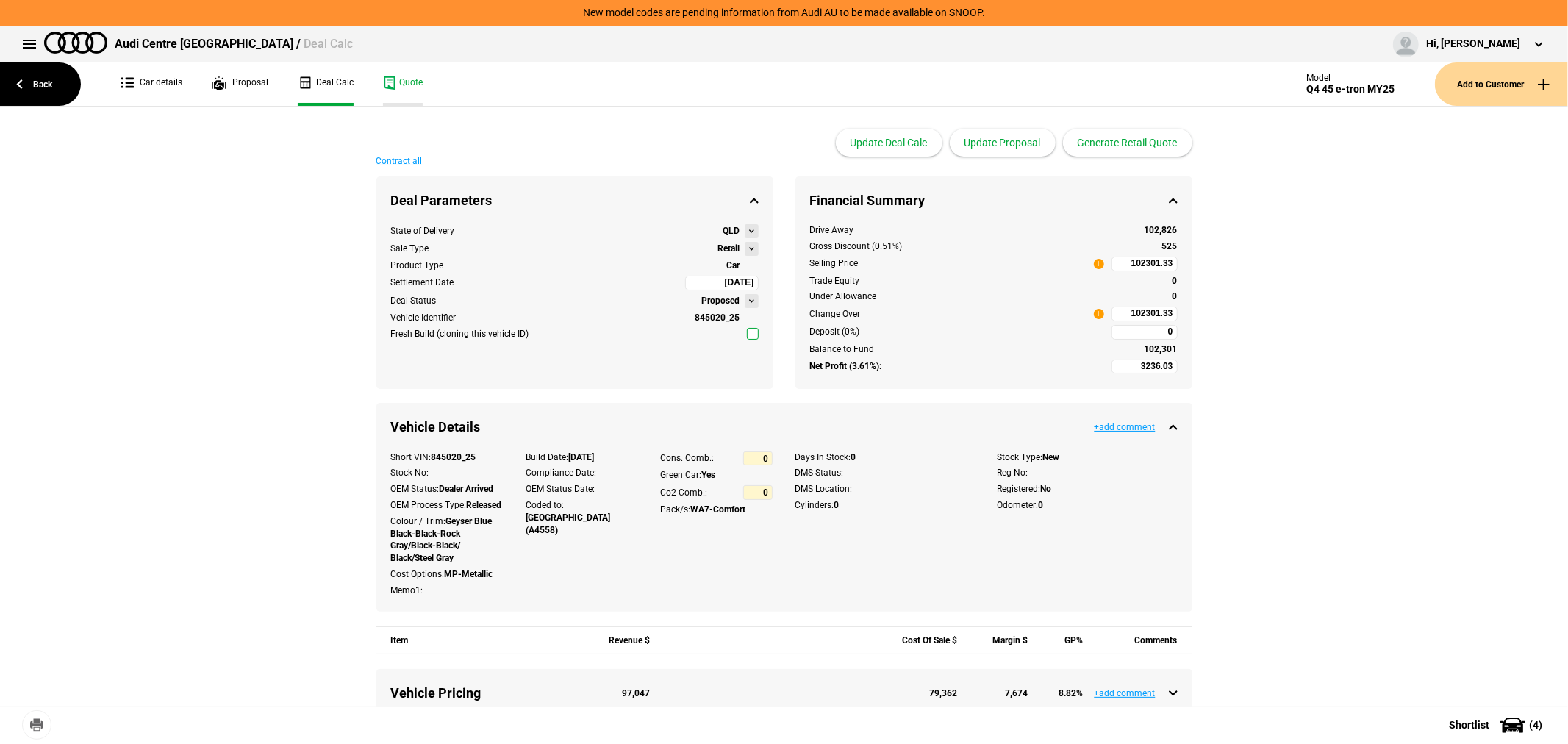
click at [400, 77] on link "Quote" at bounding box center [403, 84] width 40 height 43
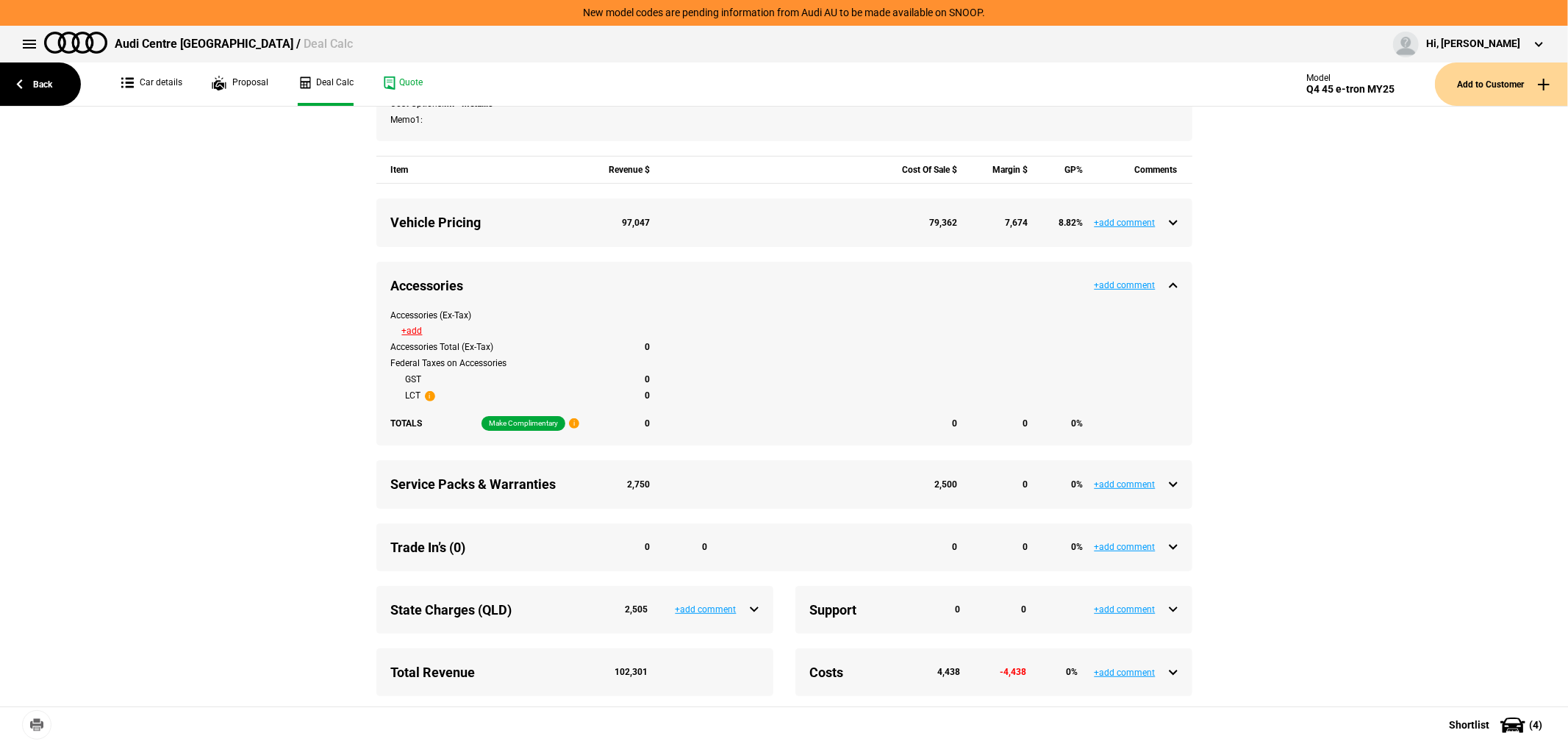
scroll to position [571, 0]
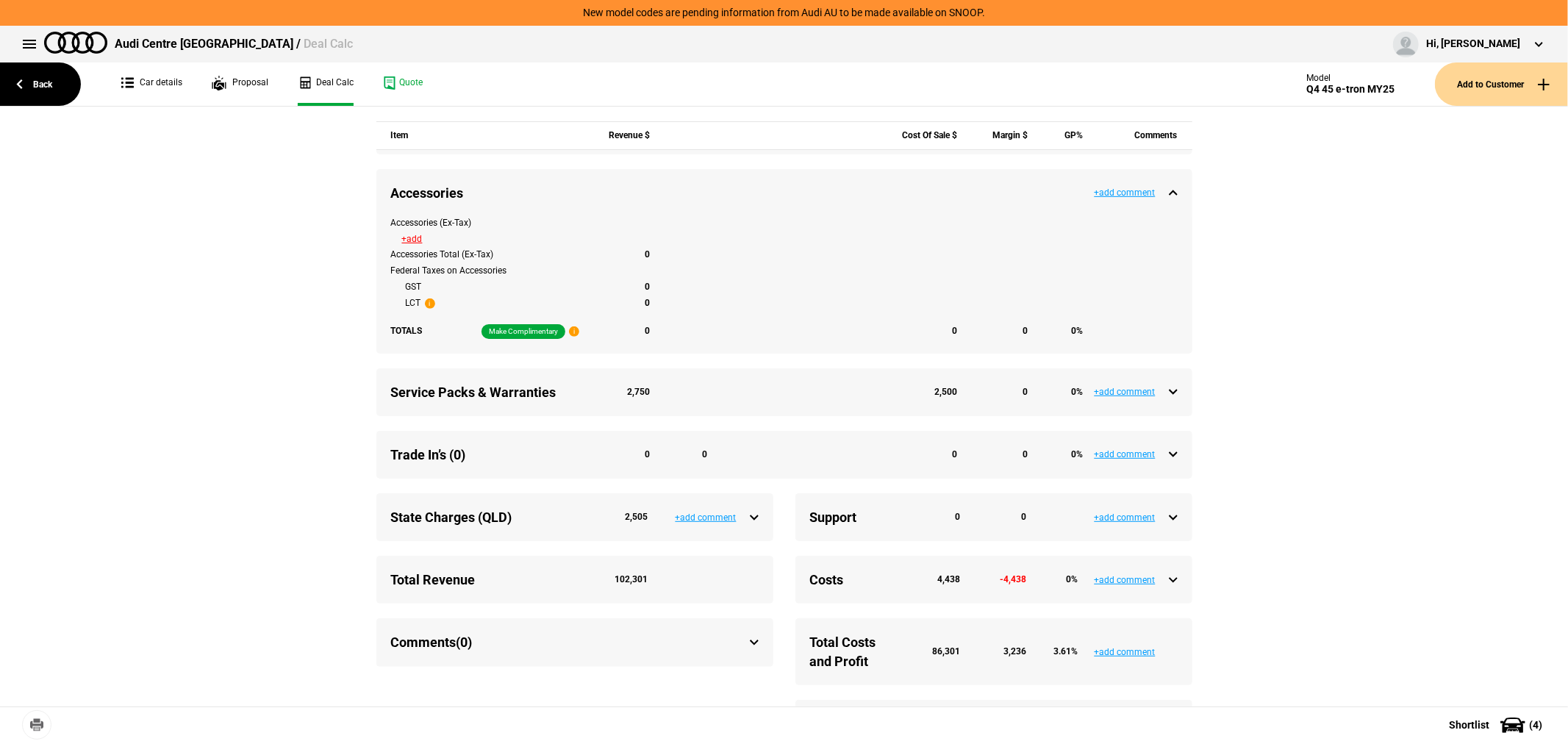
click at [1168, 400] on div "Service Packs & Warranties 2,750 2,500 0 0 %" at bounding box center [784, 392] width 787 height 18
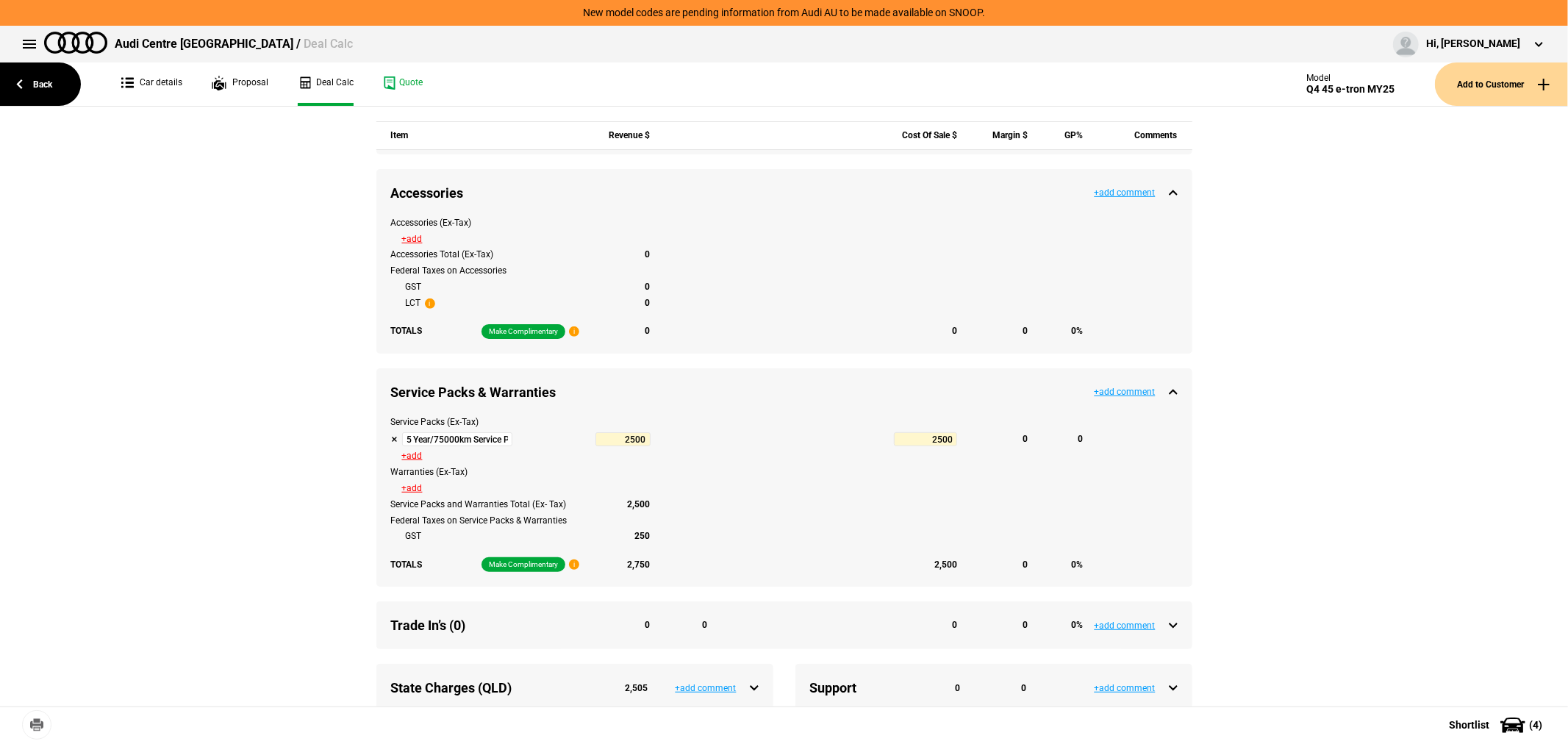
click at [391, 443] on button at bounding box center [395, 439] width 7 height 7
type input "5736.03"
type input "99497.33"
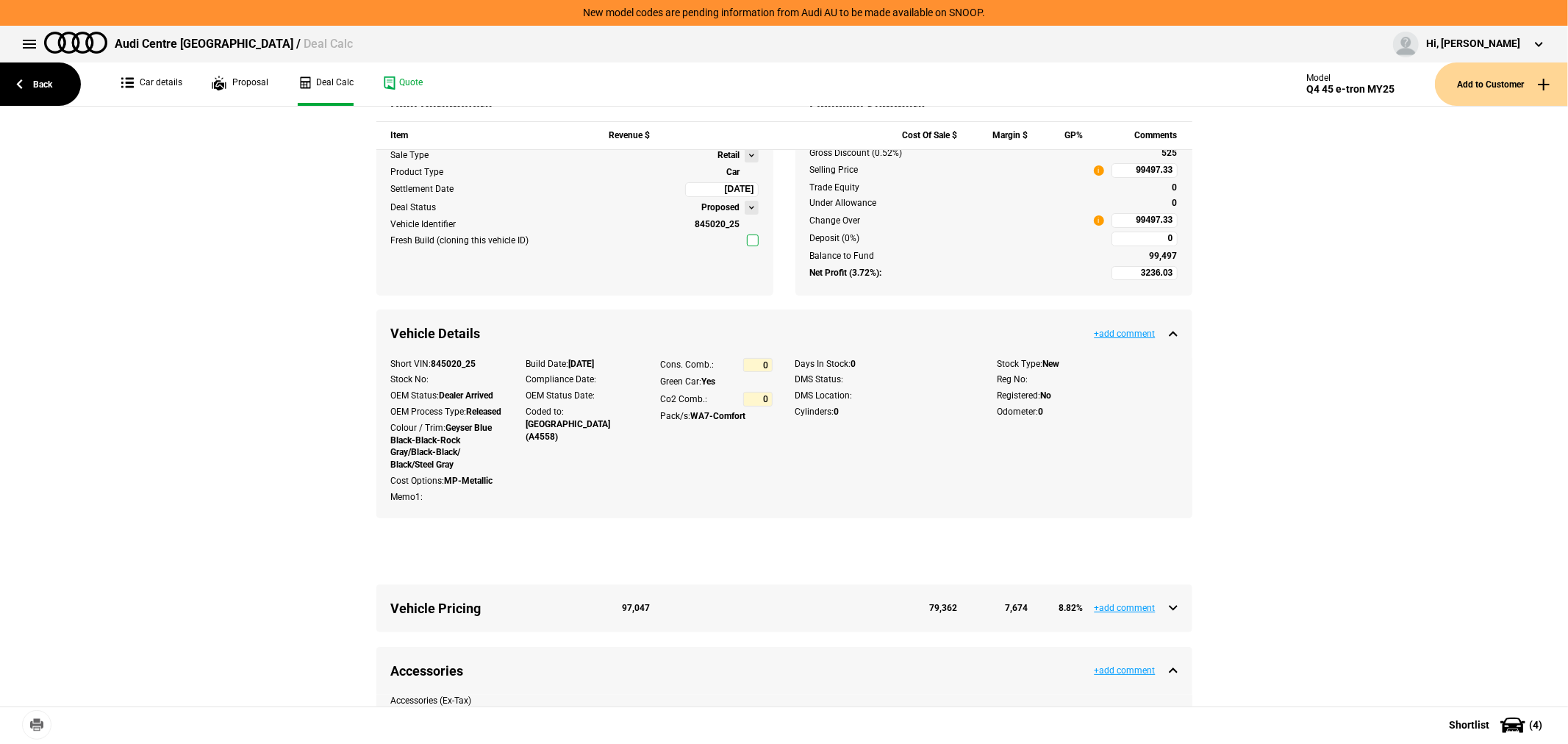
scroll to position [0, 0]
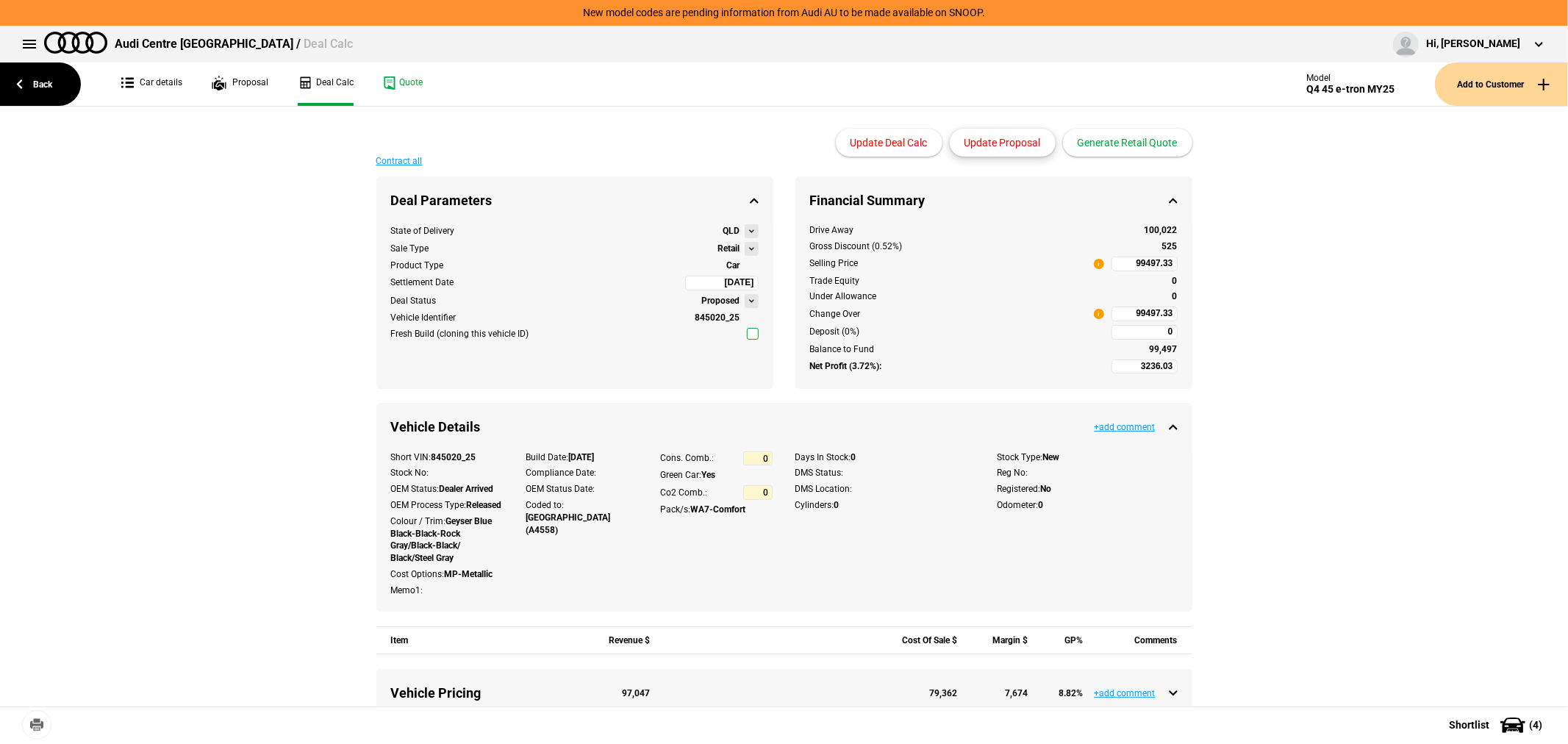
click at [1017, 134] on button "Update Proposal" at bounding box center [1003, 142] width 106 height 28
click at [1130, 140] on button "Generate Retail Quote" at bounding box center [1128, 142] width 129 height 28
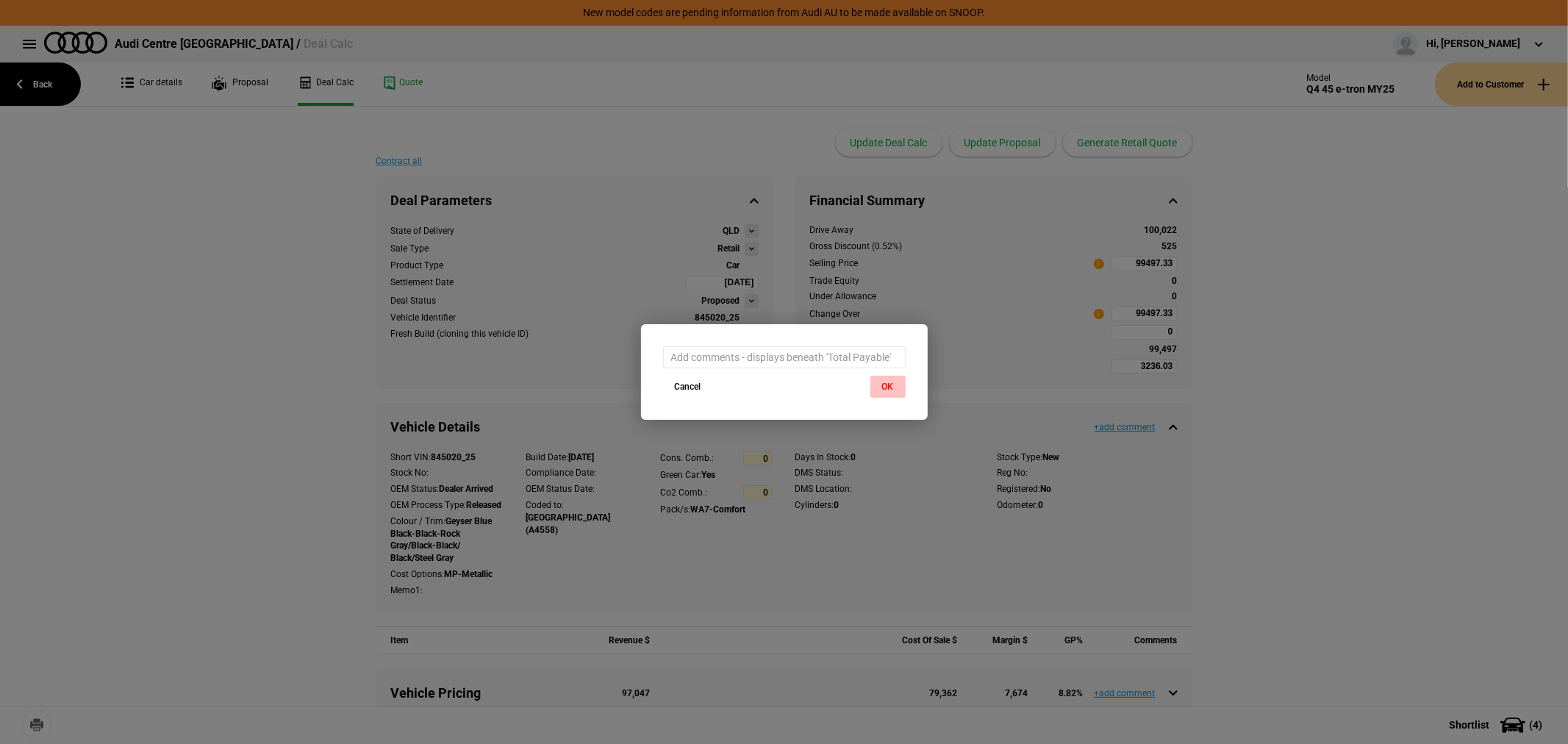
click at [885, 390] on button "OK" at bounding box center [888, 386] width 35 height 22
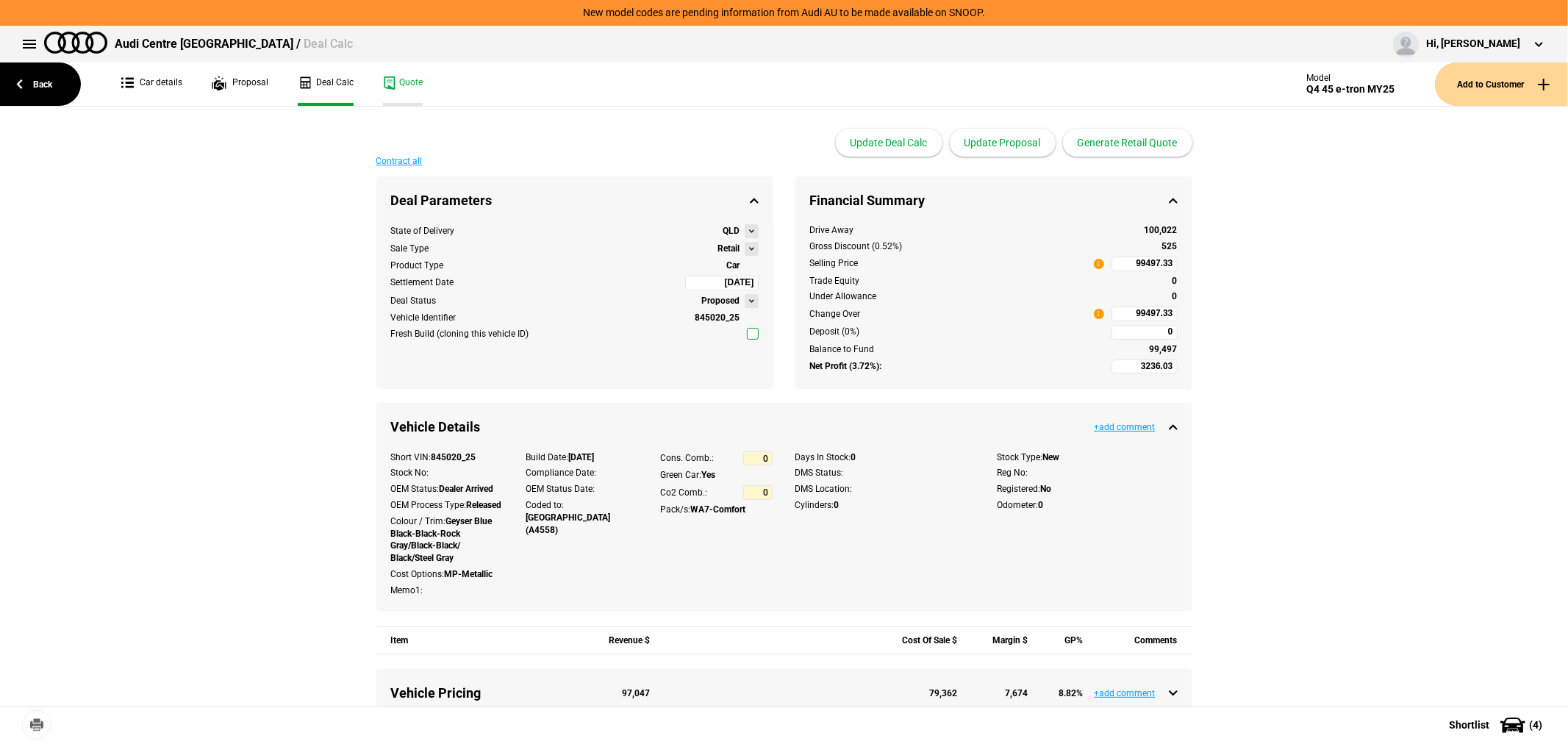
click at [398, 75] on link "Quote" at bounding box center [403, 84] width 40 height 43
click at [747, 243] on button at bounding box center [752, 249] width 14 height 14
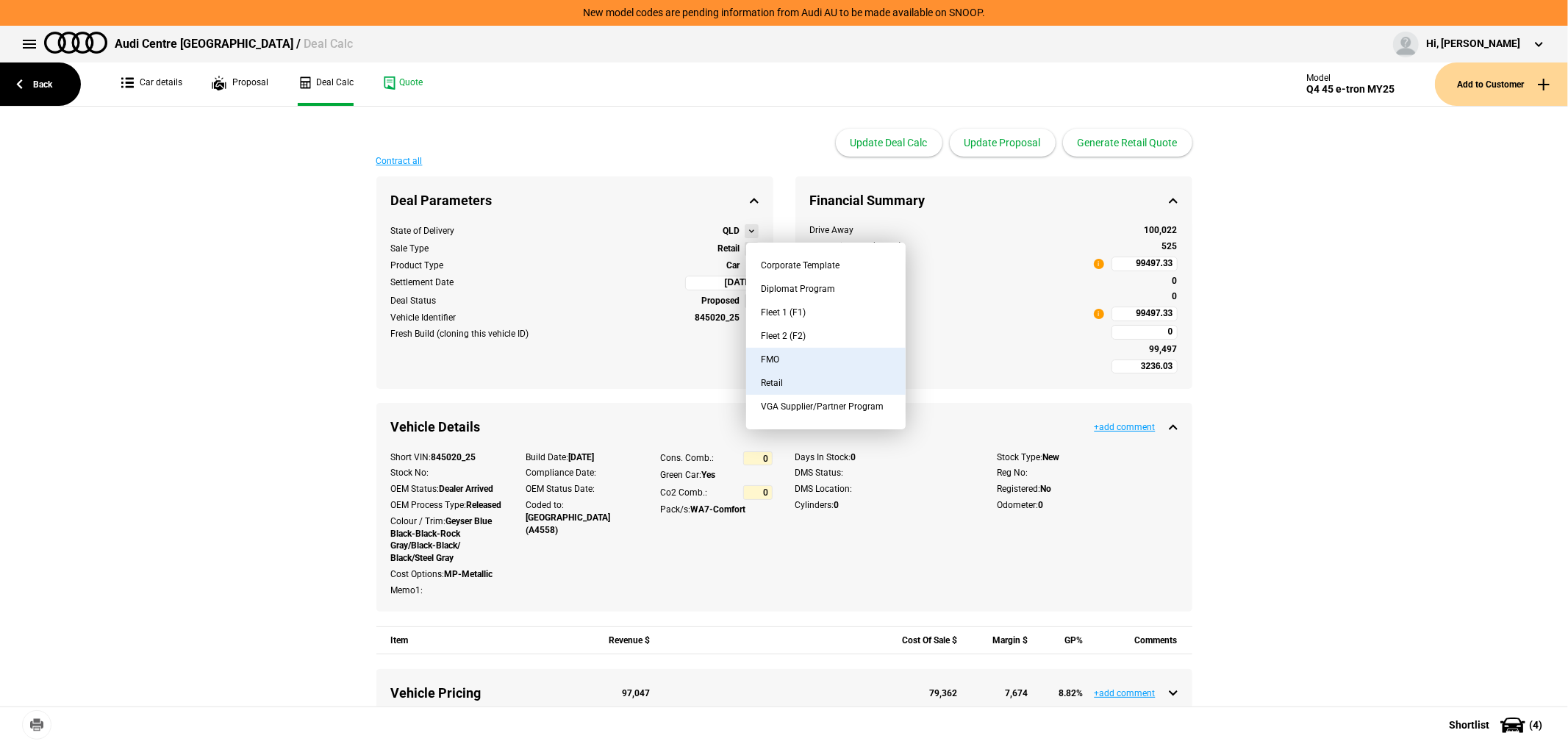
click at [792, 358] on button "FMO" at bounding box center [826, 359] width 160 height 23
type input "-5284.42"
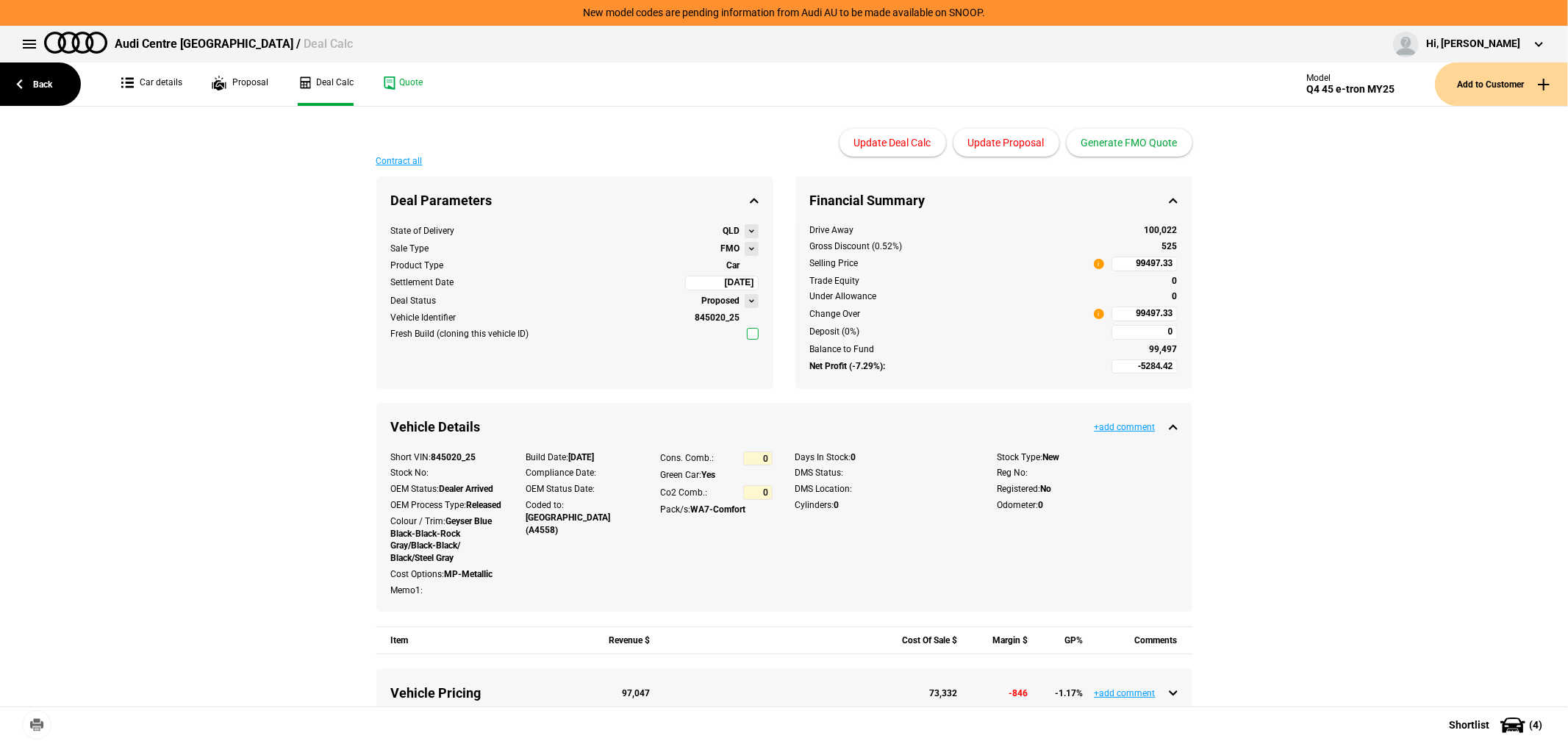
type input "82185"
